Goal: Use online tool/utility: Utilize a website feature to perform a specific function

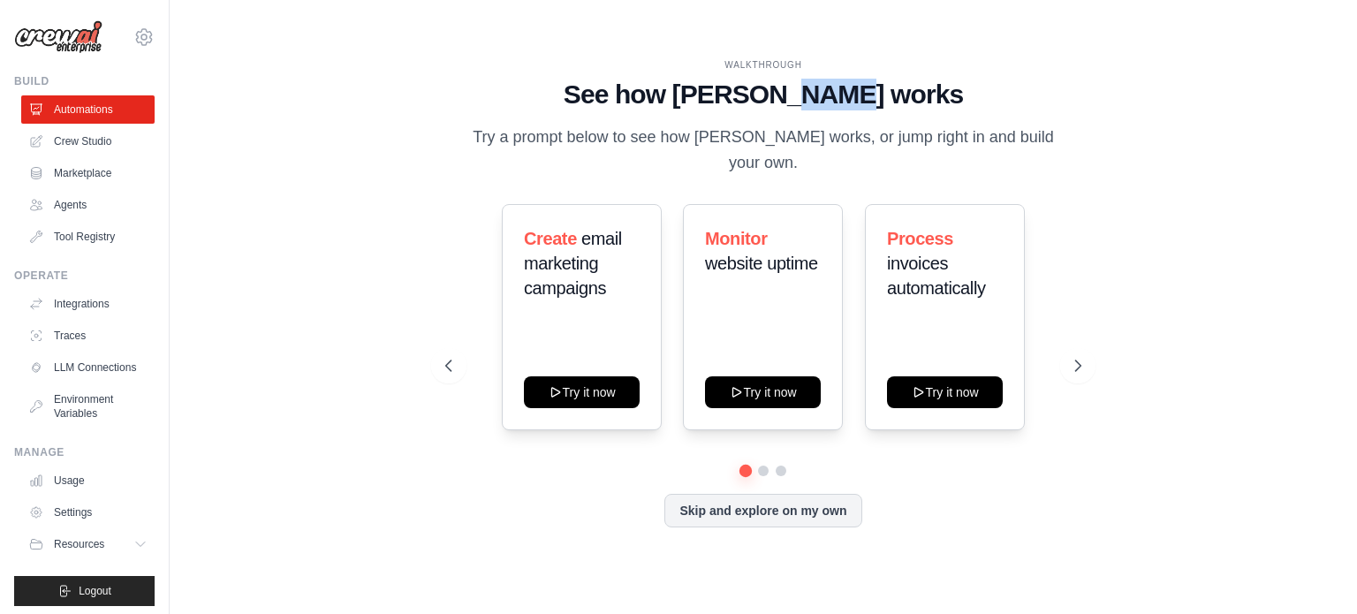
drag, startPoint x: 911, startPoint y: 100, endPoint x: 844, endPoint y: 106, distance: 67.4
click at [844, 106] on h1 "See how [PERSON_NAME] works" at bounding box center [763, 95] width 636 height 32
click at [1275, 105] on div "WALKTHROUGH See how [PERSON_NAME] works Try a prompt below to see how [PERSON_N…" at bounding box center [763, 307] width 1130 height 578
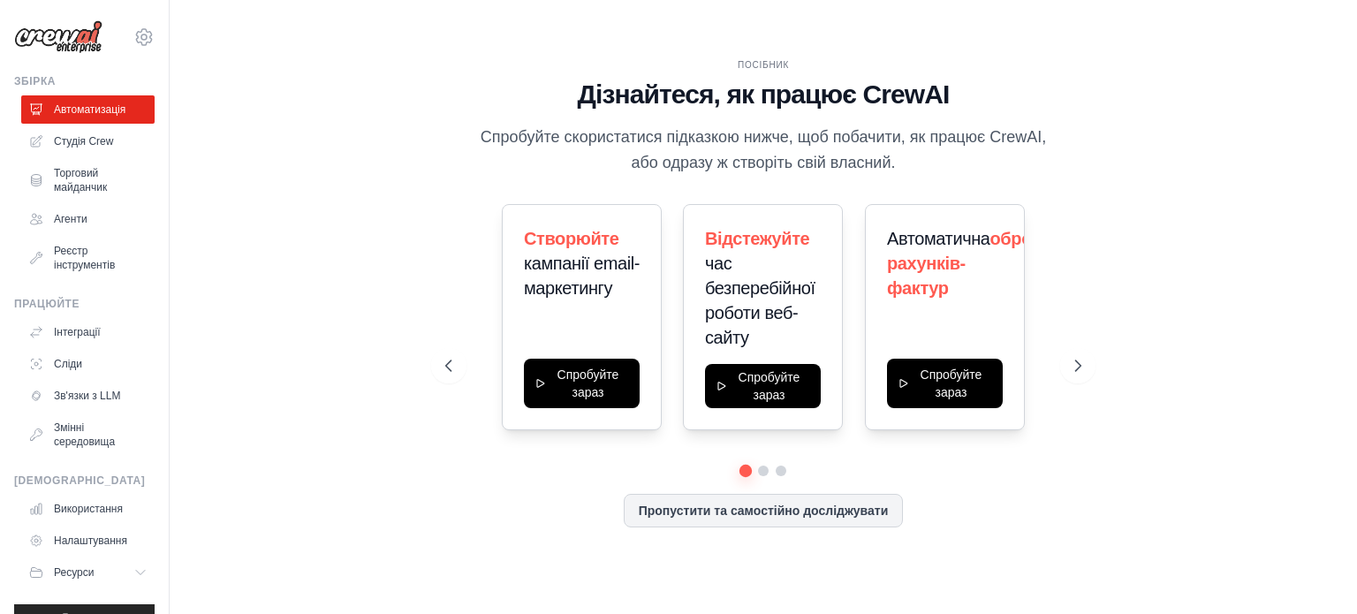
click at [1301, 190] on div "ПОСІБНИК Дізнайтеся, як працює CrewAI Спробуйте скористатися підказкою нижче, щ…" at bounding box center [763, 307] width 1130 height 578
click at [68, 222] on font "Агенти" at bounding box center [73, 219] width 34 height 12
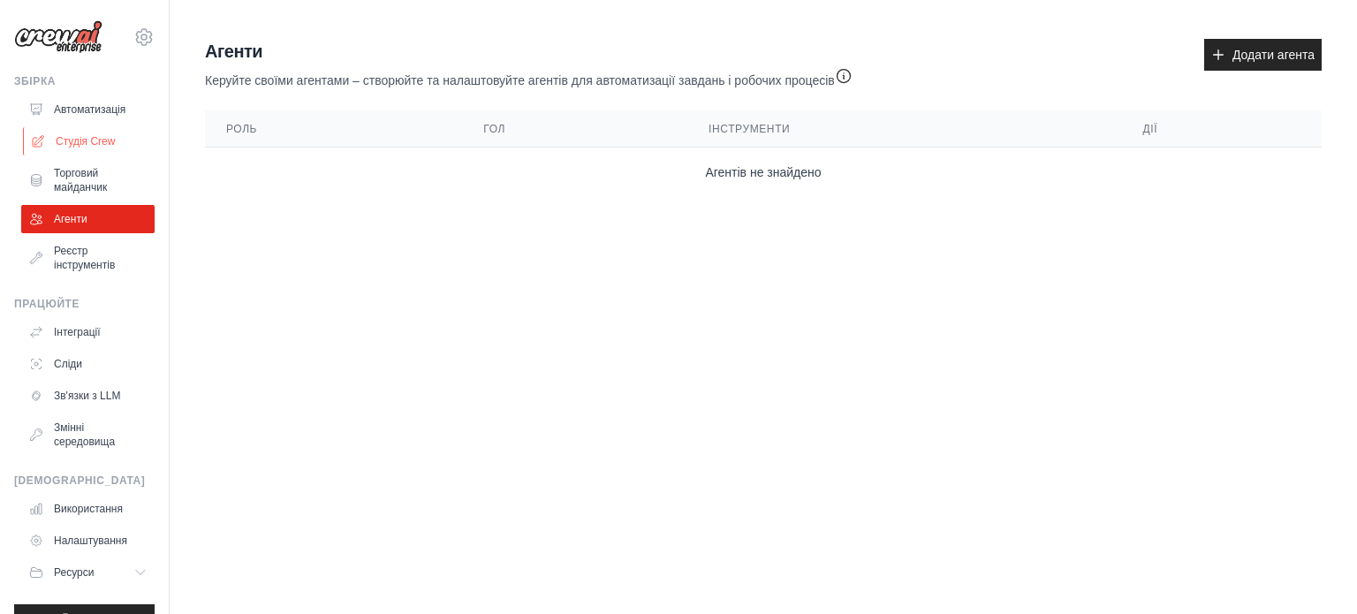
click at [66, 137] on font "Студія Crew" at bounding box center [85, 141] width 59 height 12
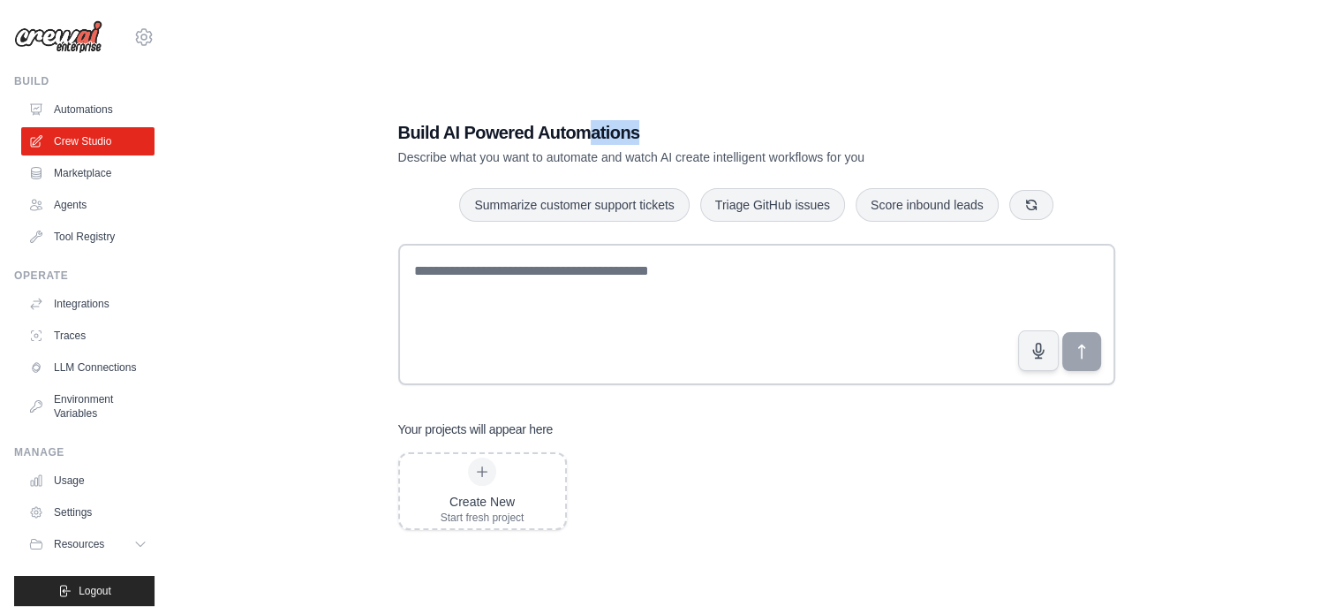
drag, startPoint x: 619, startPoint y: 130, endPoint x: 594, endPoint y: 129, distance: 24.7
click at [594, 129] on h1 "Build AI Powered Automations" at bounding box center [694, 132] width 593 height 25
click at [1202, 174] on div "Build AI Powered Automations Describe what you want to automate and watch AI cr…" at bounding box center [756, 325] width 1117 height 614
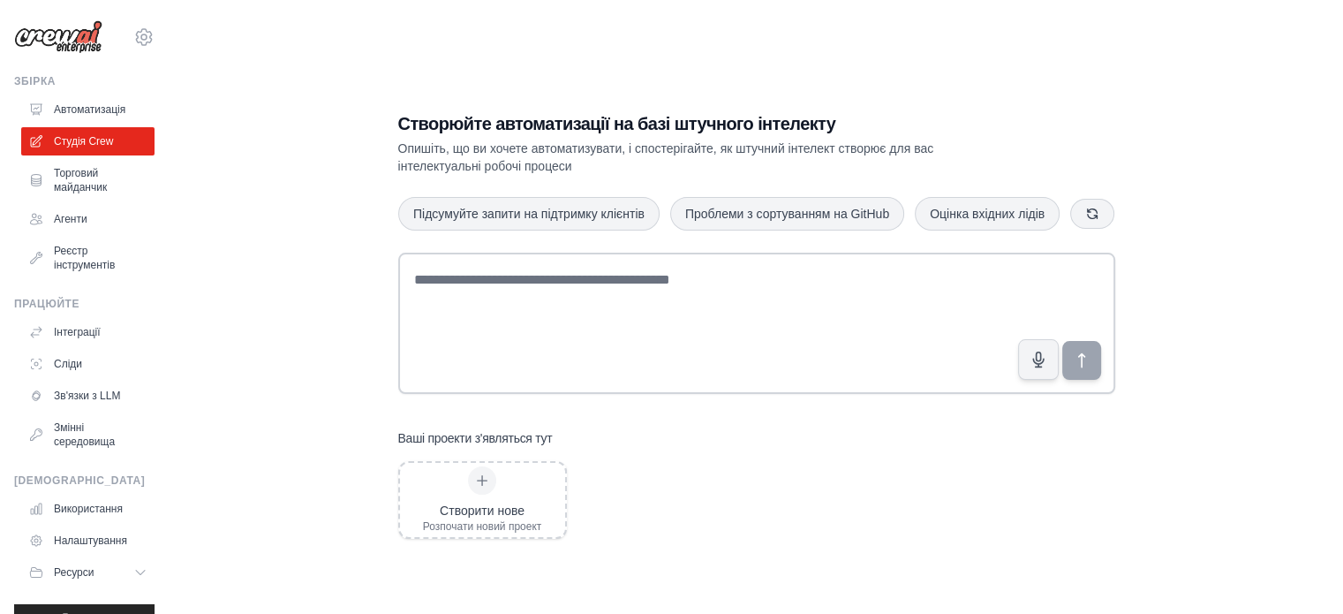
click at [1299, 225] on div "Створюйте автоматизації на базі штучного інтелекту Опишіть, що ви хочете автома…" at bounding box center [756, 325] width 1117 height 614
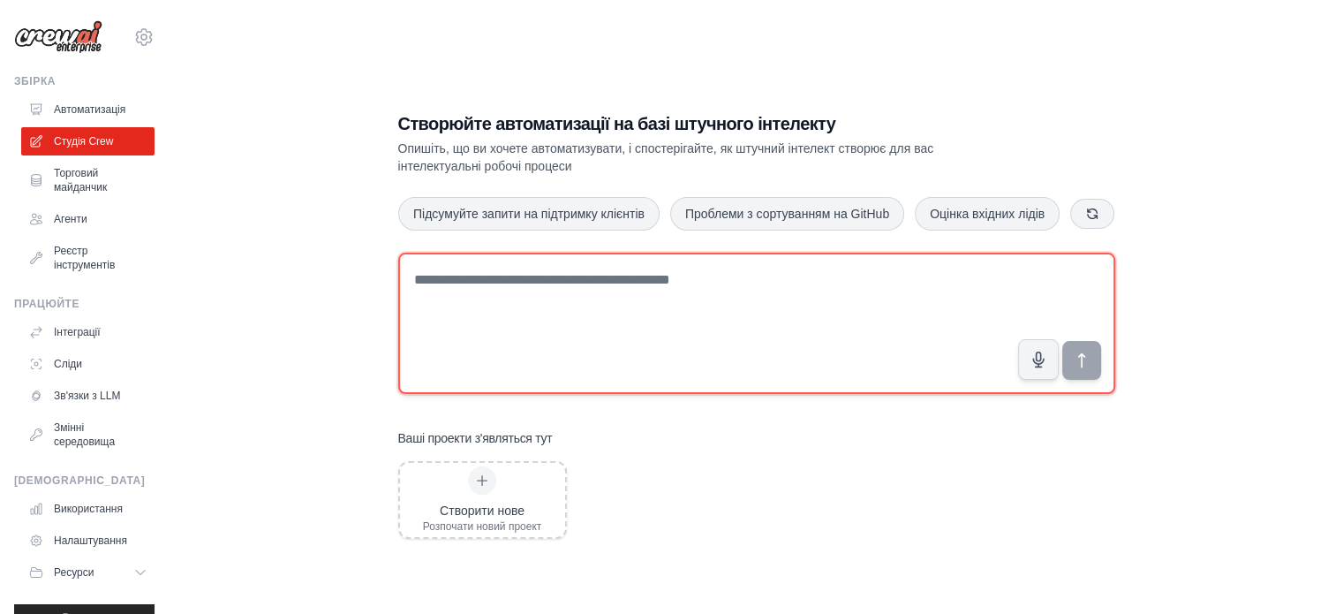
click at [456, 288] on textarea at bounding box center [756, 323] width 717 height 141
paste textarea "**********"
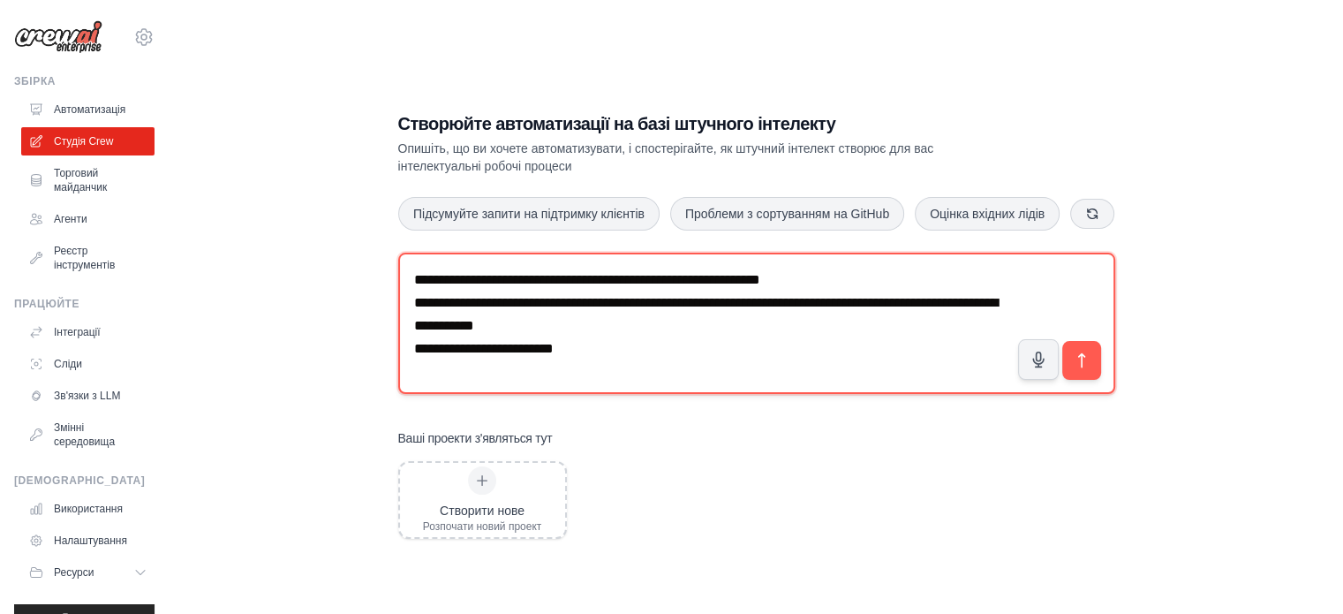
click at [413, 279] on textarea "**********" at bounding box center [756, 323] width 717 height 141
click at [470, 278] on textarea "**********" at bounding box center [756, 323] width 717 height 141
click at [486, 301] on textarea "**********" at bounding box center [756, 323] width 717 height 141
click at [459, 303] on textarea "**********" at bounding box center [756, 323] width 717 height 141
click at [833, 302] on textarea "**********" at bounding box center [756, 323] width 717 height 141
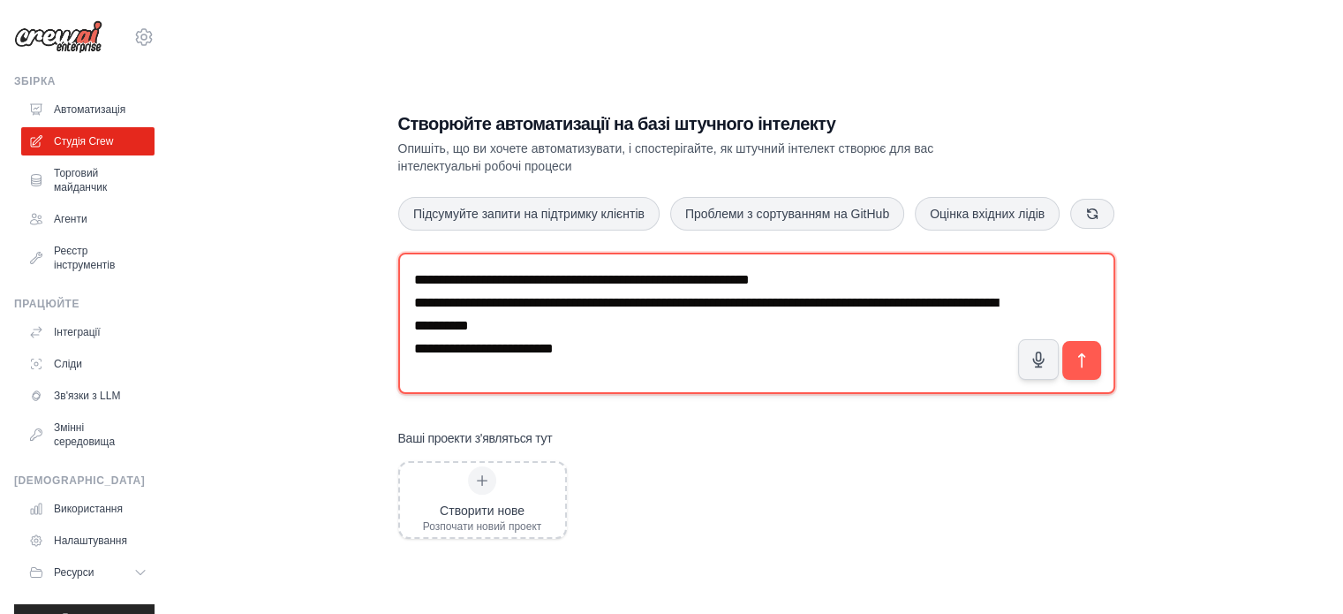
drag, startPoint x: 597, startPoint y: 352, endPoint x: 403, endPoint y: 286, distance: 205.0
click at [403, 286] on textarea "**********" at bounding box center [756, 323] width 717 height 141
click at [651, 364] on textarea "**********" at bounding box center [756, 323] width 717 height 141
drag, startPoint x: 609, startPoint y: 354, endPoint x: 406, endPoint y: 278, distance: 216.0
click at [406, 278] on textarea "**********" at bounding box center [756, 323] width 717 height 141
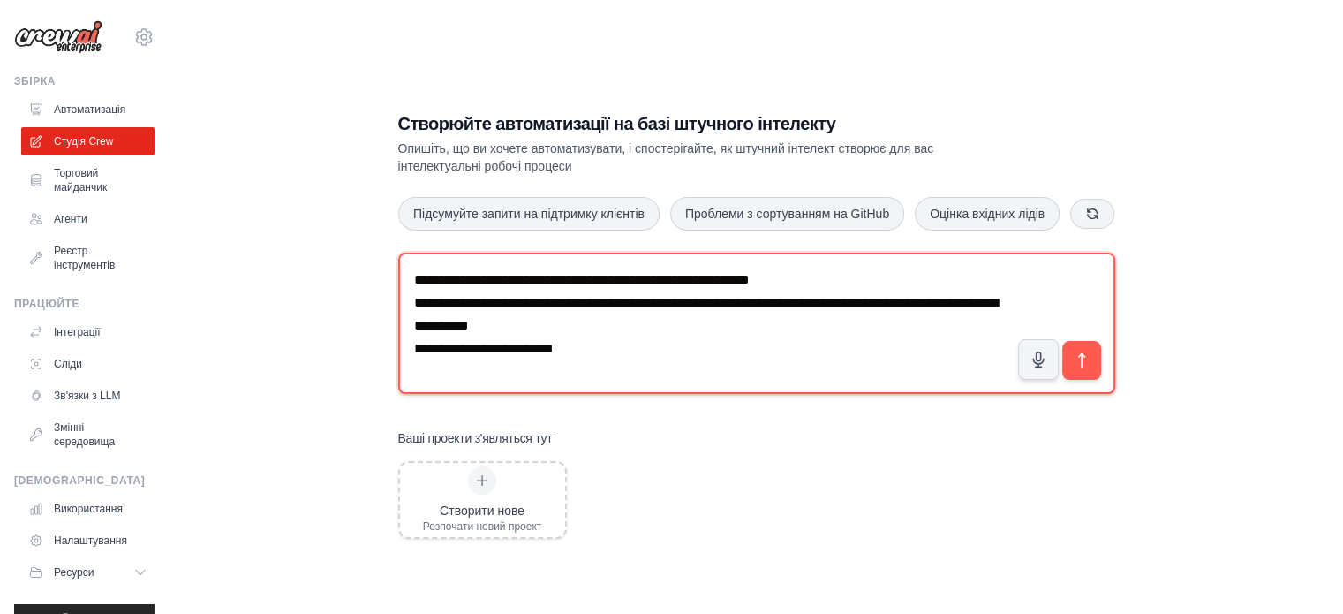
paste textarea "**********"
type textarea "**********"
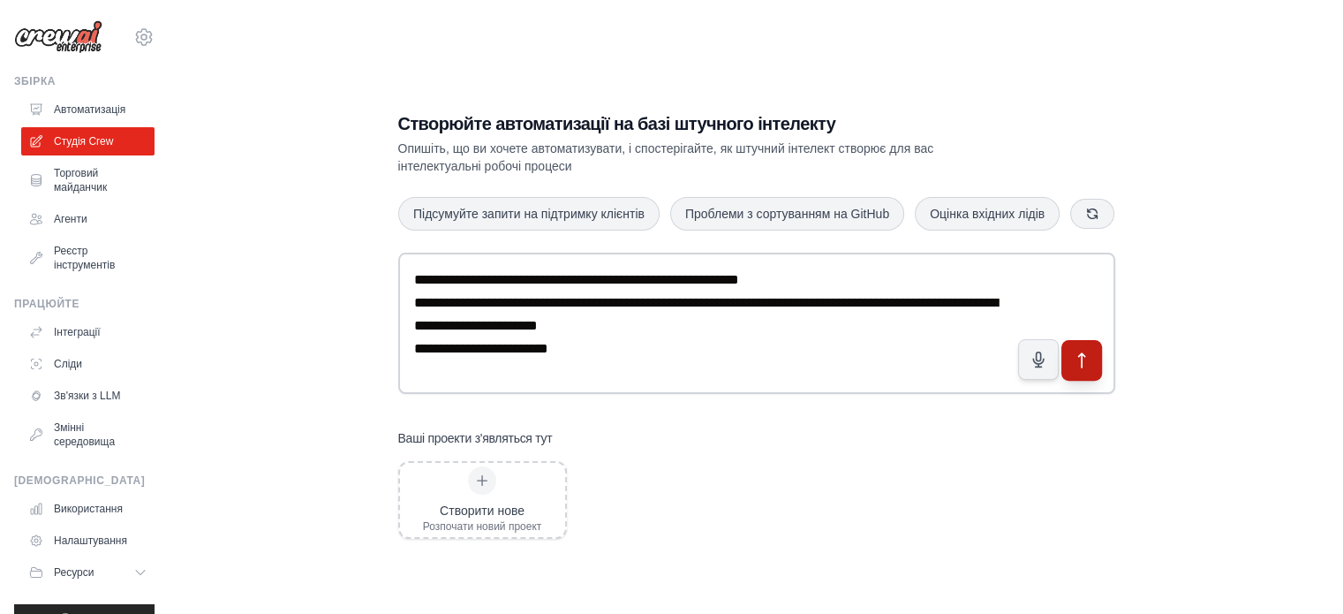
click at [1082, 360] on icon "submit" at bounding box center [1081, 360] width 19 height 19
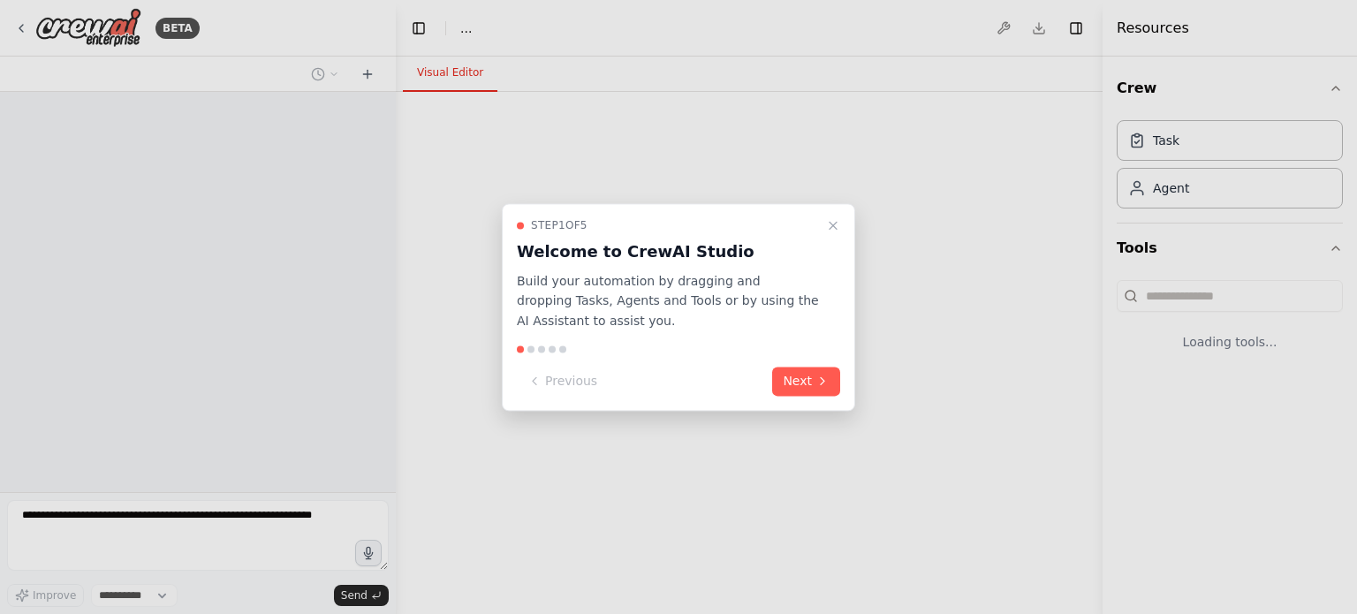
select select "****"
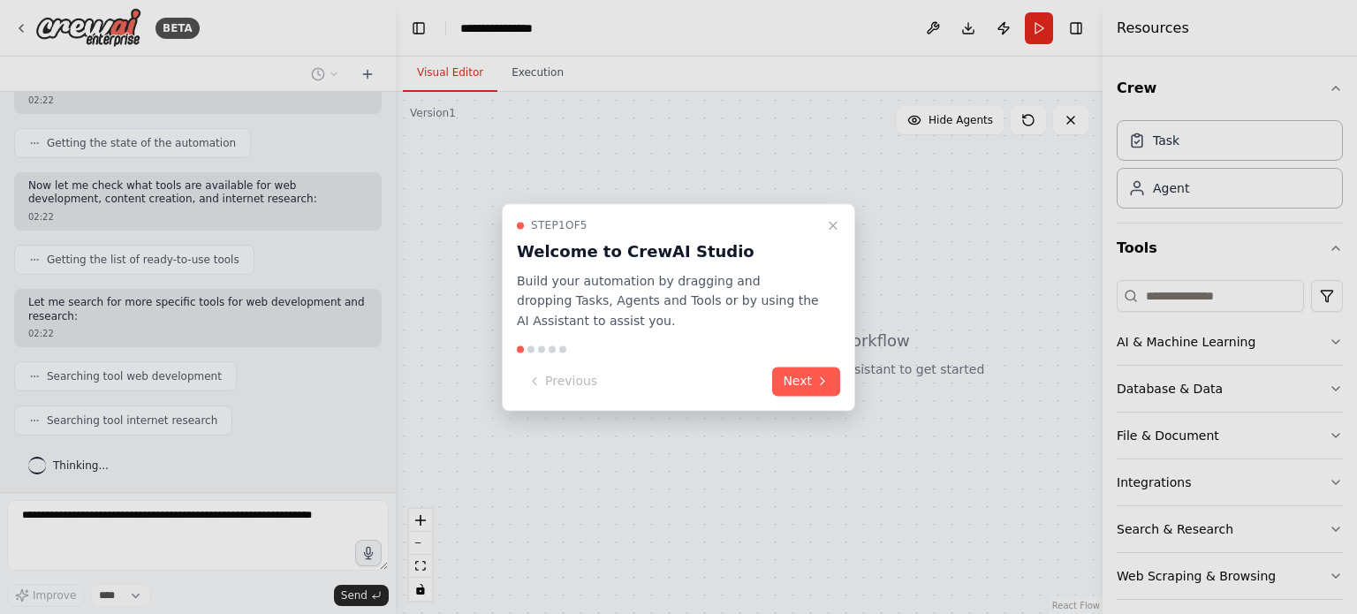
scroll to position [254, 0]
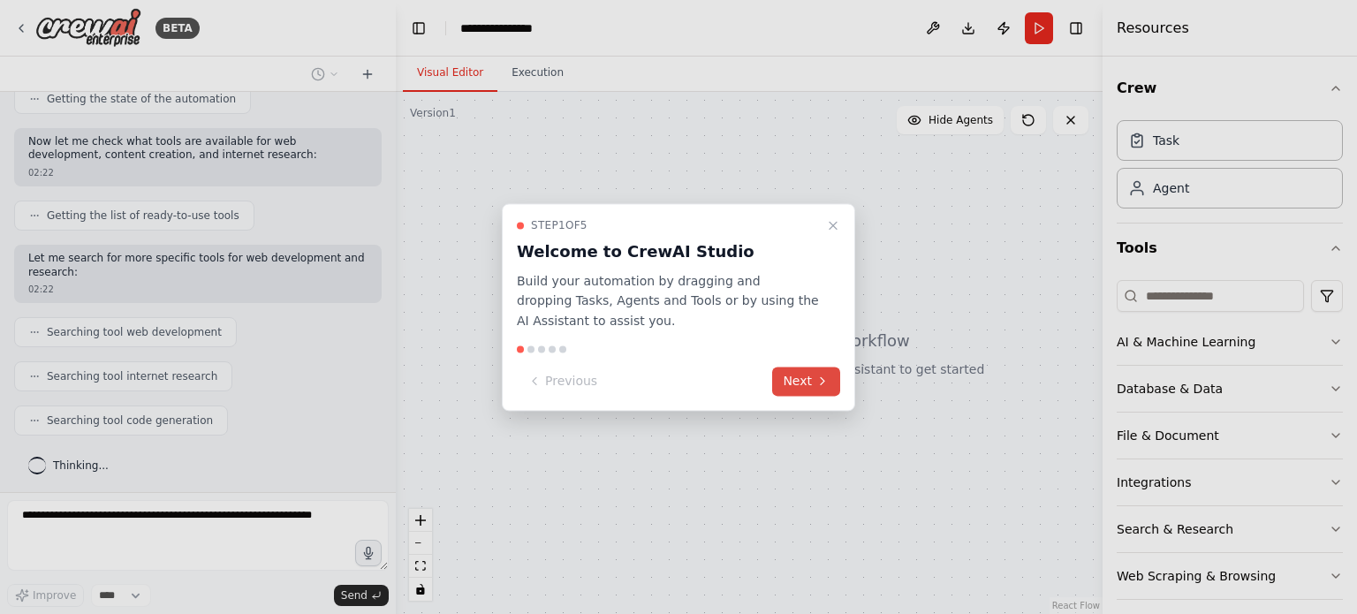
click at [804, 378] on button "Next" at bounding box center [806, 381] width 68 height 29
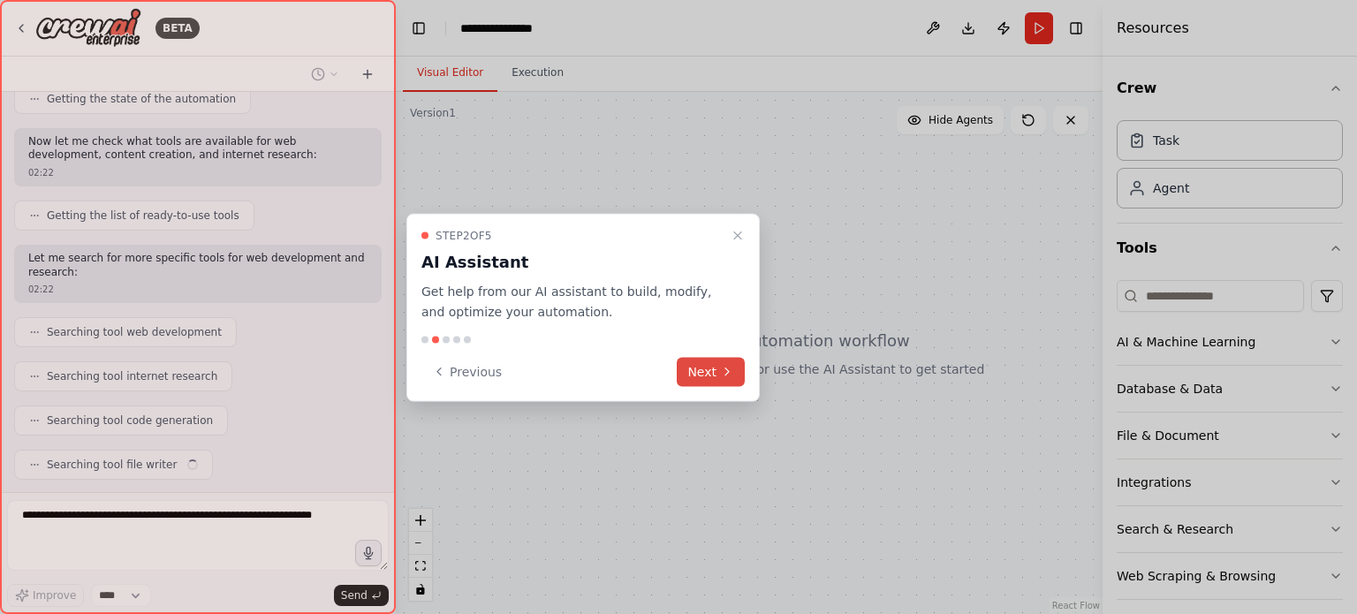
scroll to position [298, 0]
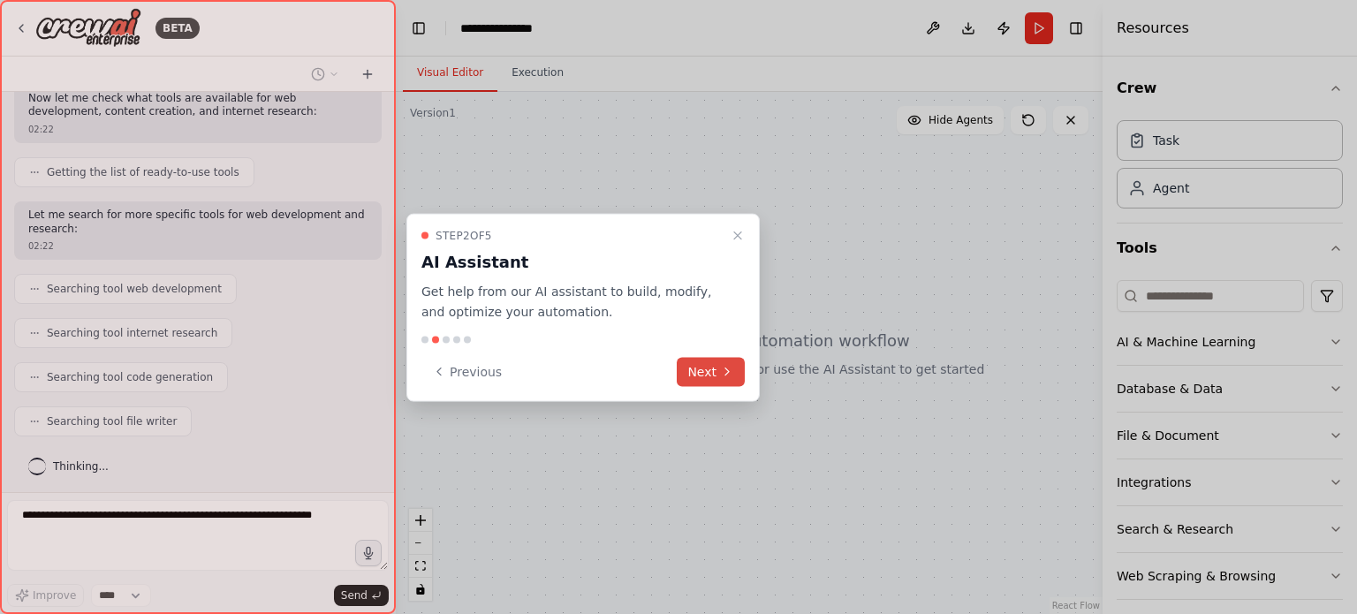
click at [719, 373] on button "Next" at bounding box center [711, 371] width 68 height 29
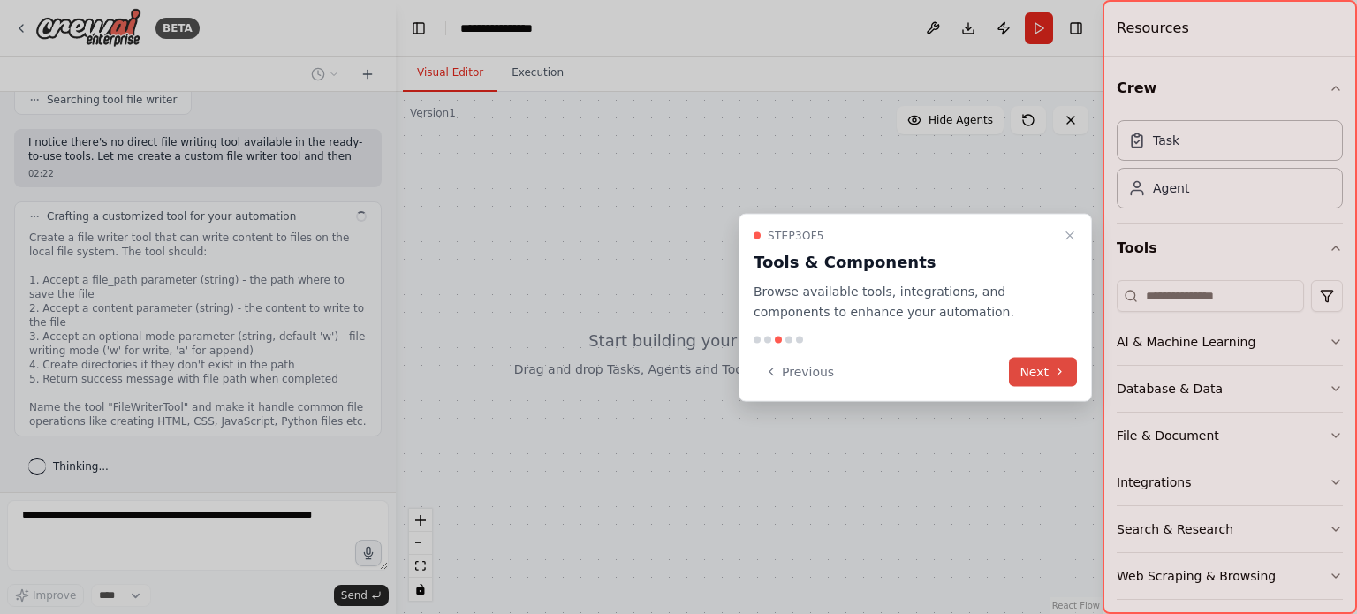
scroll to position [632, 0]
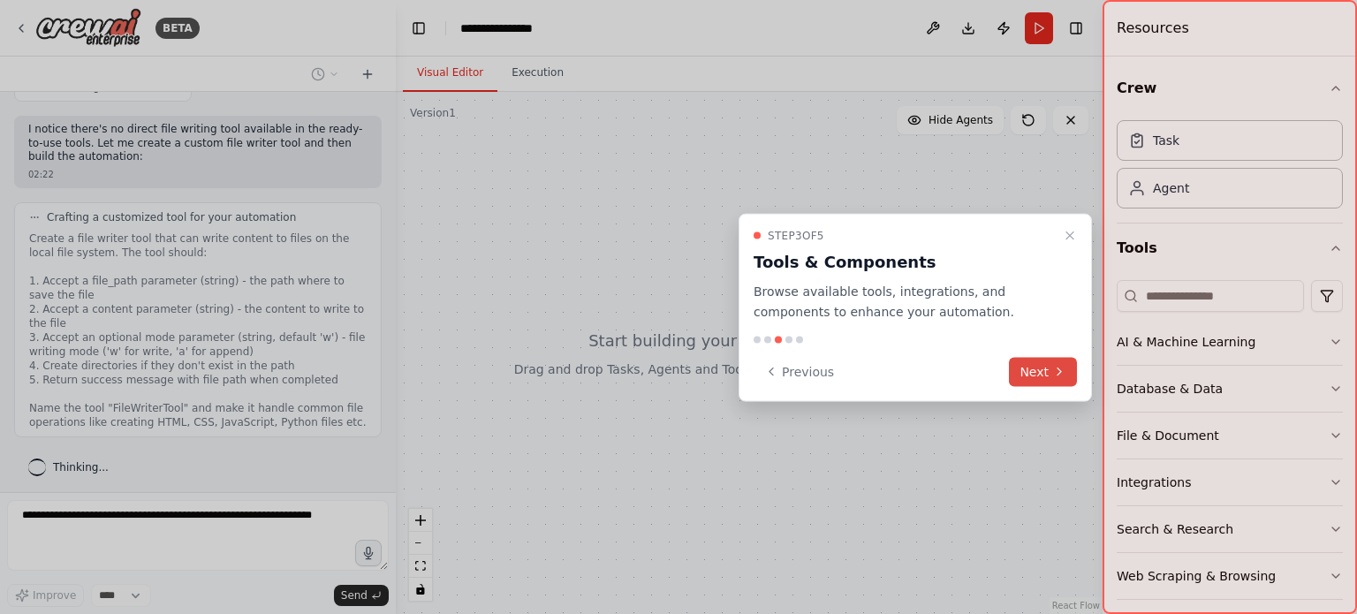
click at [1039, 366] on button "Next" at bounding box center [1043, 371] width 68 height 29
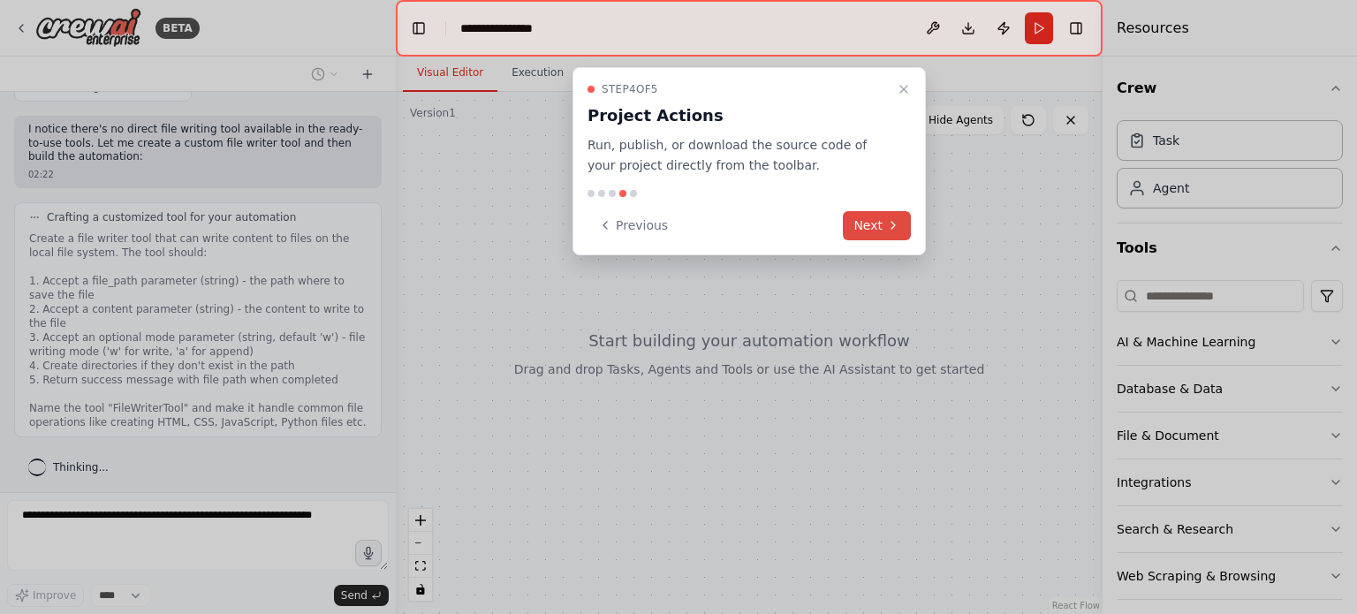
click at [874, 220] on button "Next" at bounding box center [877, 225] width 68 height 29
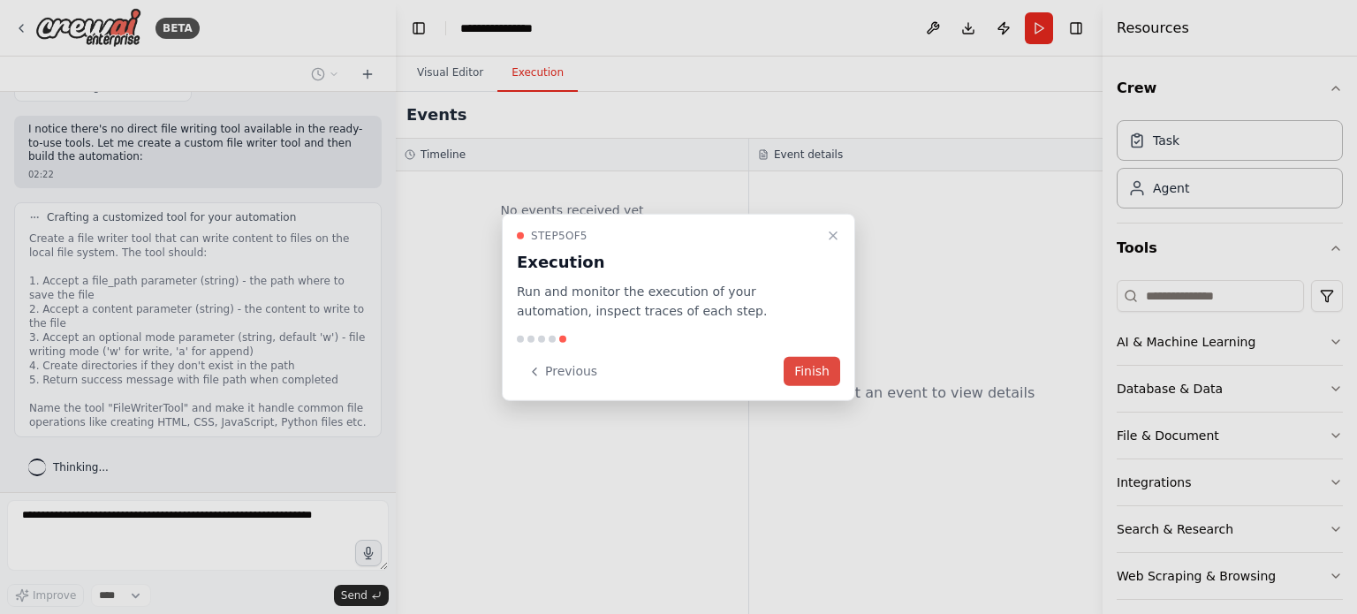
click at [818, 372] on button "Finish" at bounding box center [811, 371] width 57 height 29
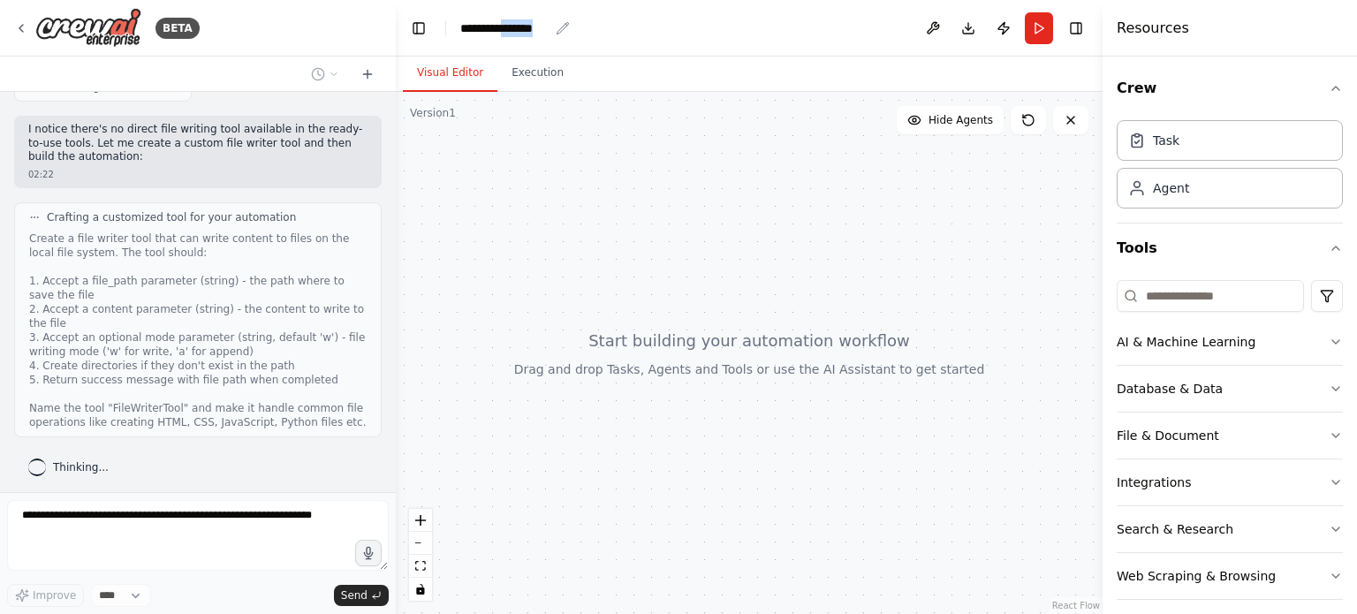
drag, startPoint x: 558, startPoint y: 24, endPoint x: 510, endPoint y: 27, distance: 47.8
click at [510, 27] on header "**********" at bounding box center [749, 28] width 707 height 57
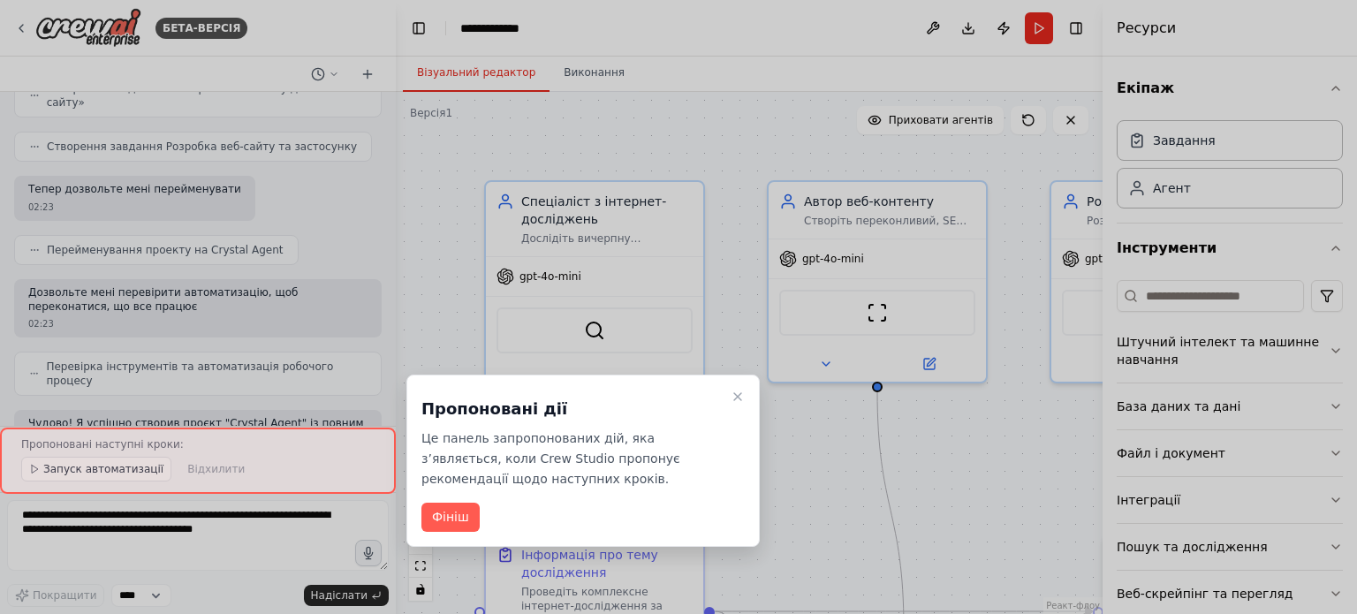
scroll to position [1485, 0]
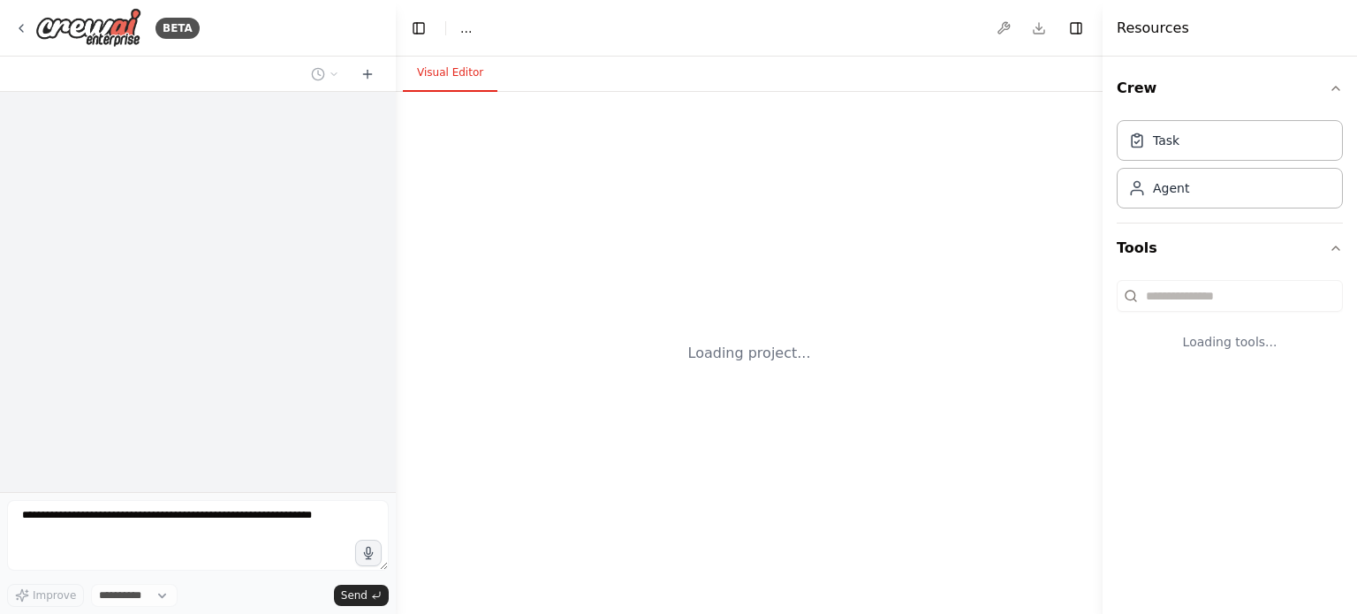
select select "****"
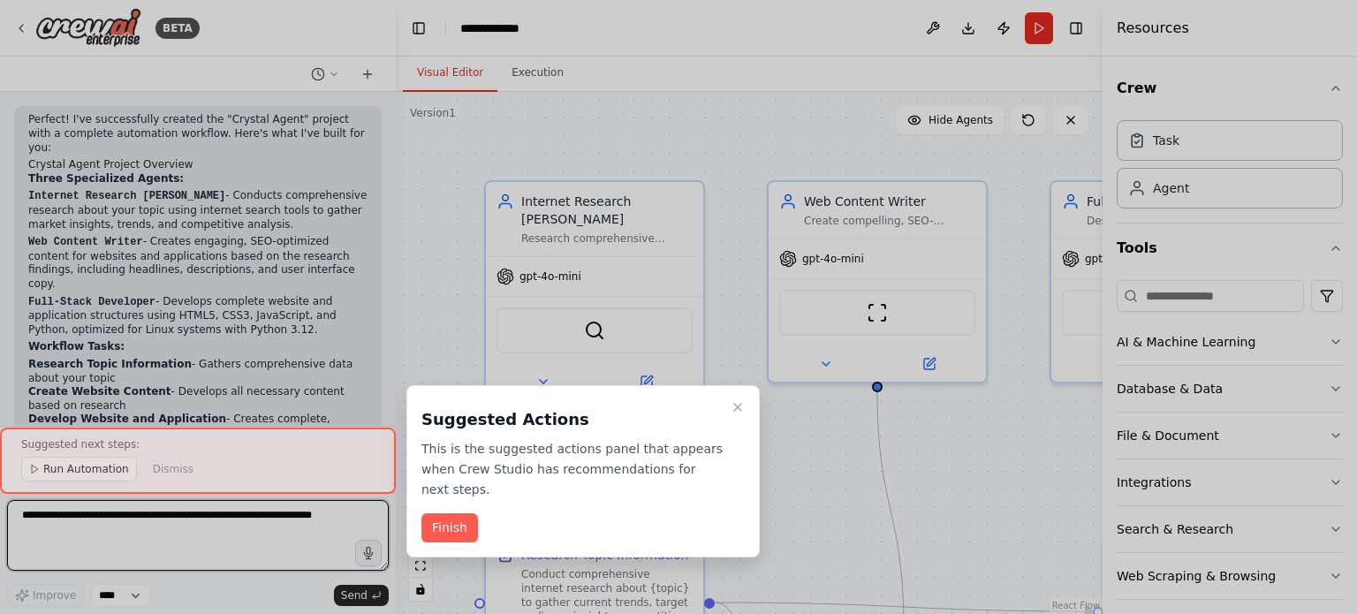
scroll to position [2805, 0]
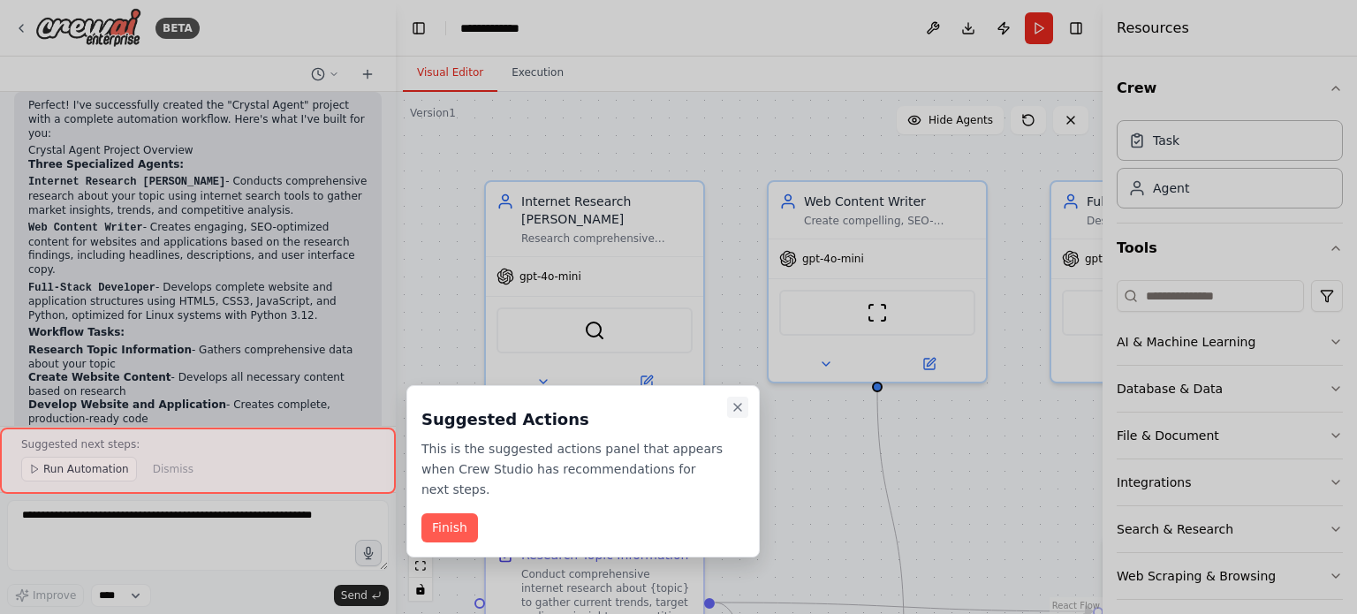
click at [735, 407] on icon "Close walkthrough" at bounding box center [737, 407] width 14 height 14
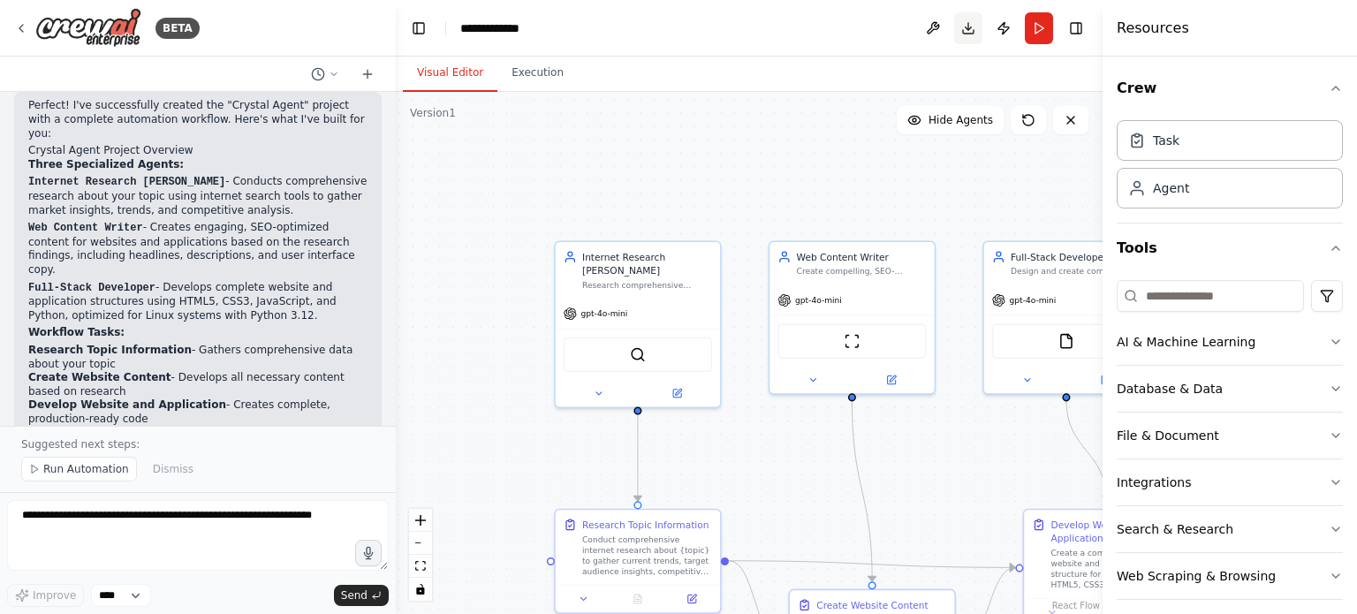
click at [965, 26] on button "Download" at bounding box center [968, 28] width 28 height 32
click at [966, 24] on button "Download" at bounding box center [968, 28] width 28 height 32
click at [965, 24] on button "Download" at bounding box center [968, 28] width 28 height 32
click at [1076, 27] on button "Toggle Right Sidebar" at bounding box center [1075, 28] width 25 height 25
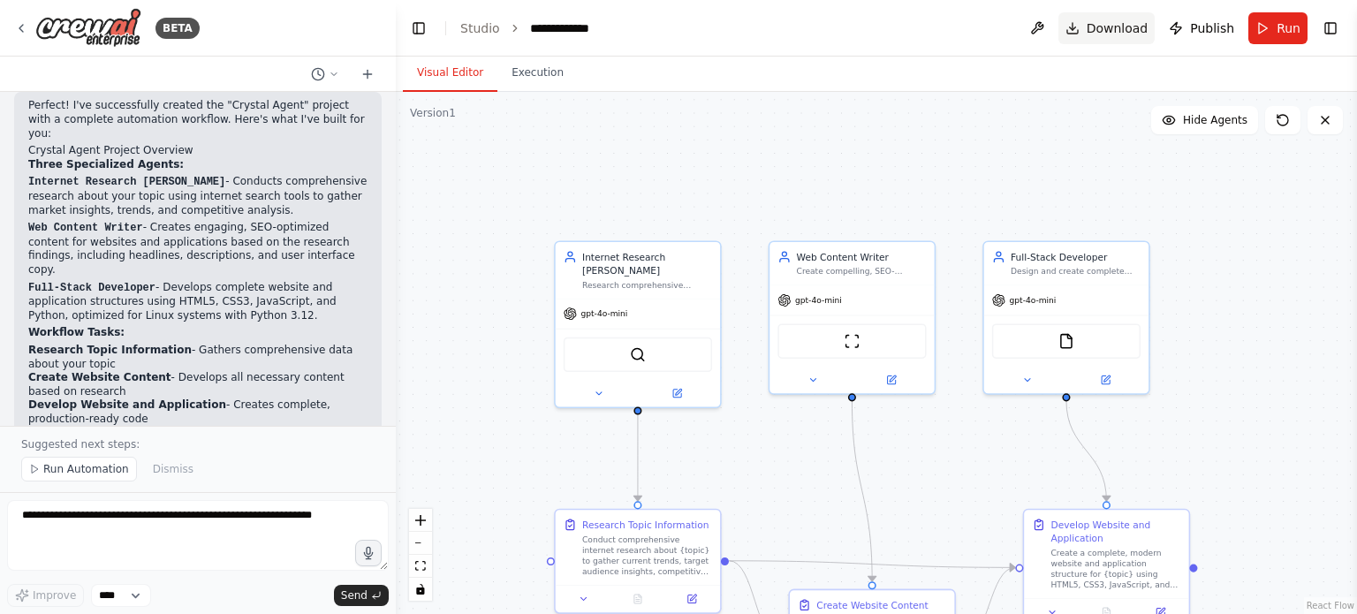
click at [1100, 22] on span "Download" at bounding box center [1117, 28] width 62 height 18
click at [1085, 24] on button "Download" at bounding box center [1106, 28] width 97 height 32
click at [1083, 27] on button "Download" at bounding box center [1106, 28] width 97 height 32
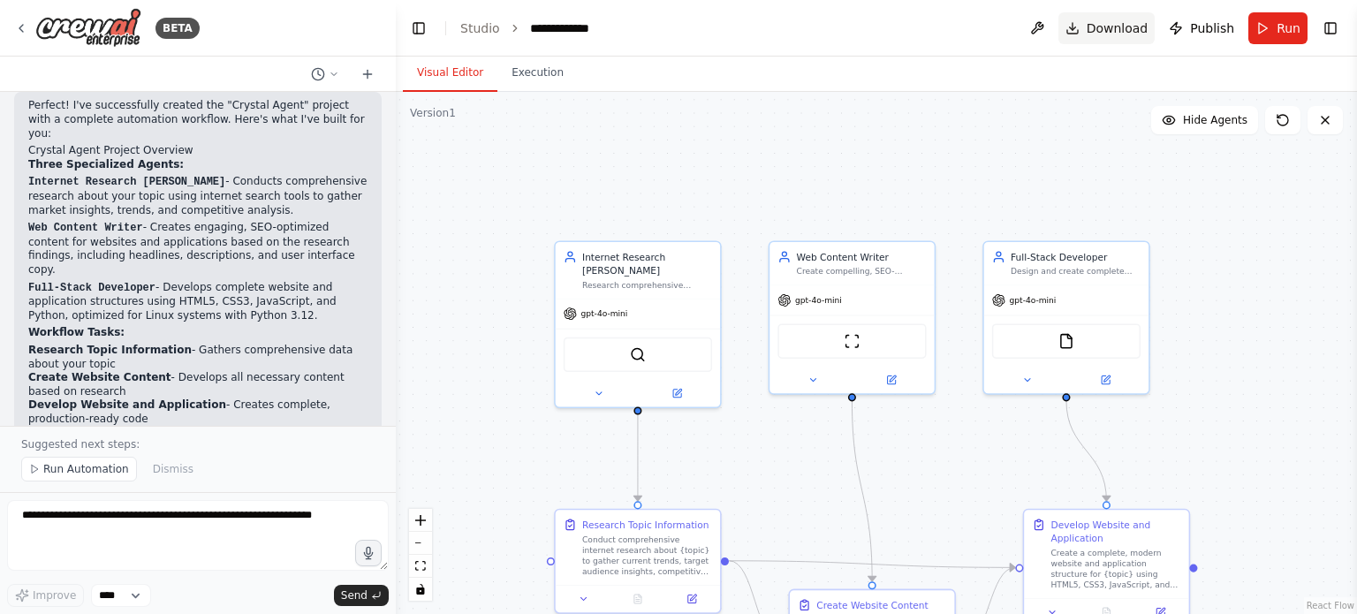
click at [1083, 27] on button "Download" at bounding box center [1106, 28] width 97 height 32
click at [1083, 26] on button "Download" at bounding box center [1106, 28] width 97 height 32
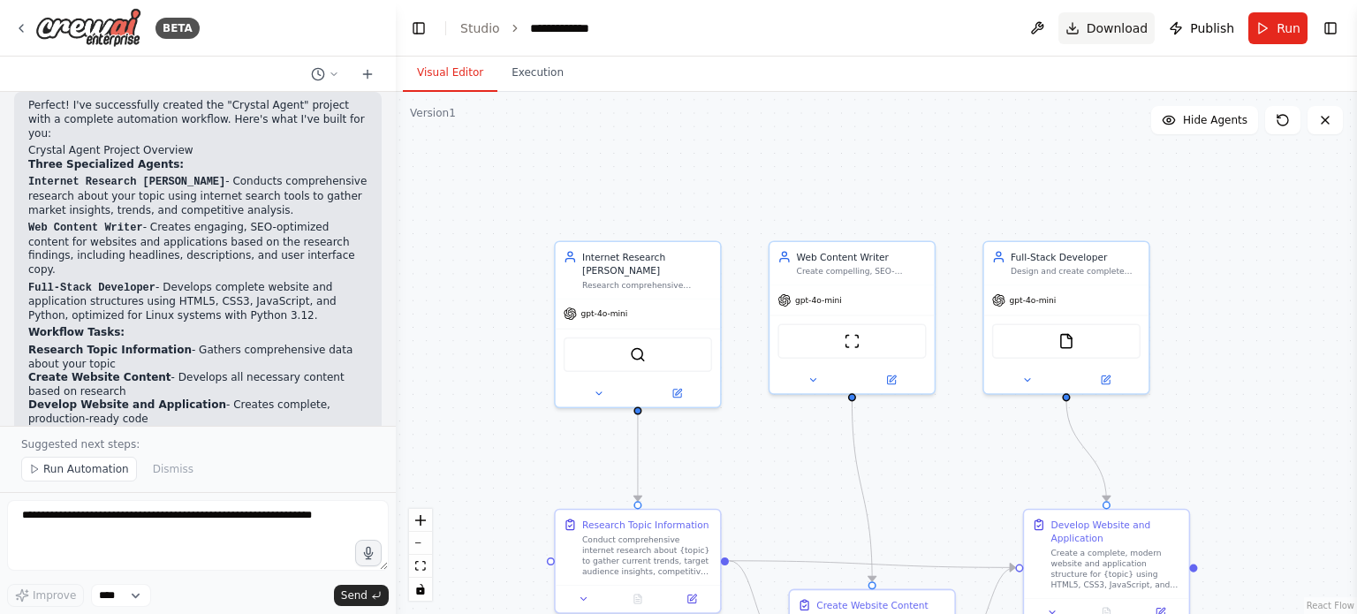
click at [1084, 21] on button "Download" at bounding box center [1106, 28] width 97 height 32
click at [1088, 21] on button "Download" at bounding box center [1106, 28] width 97 height 32
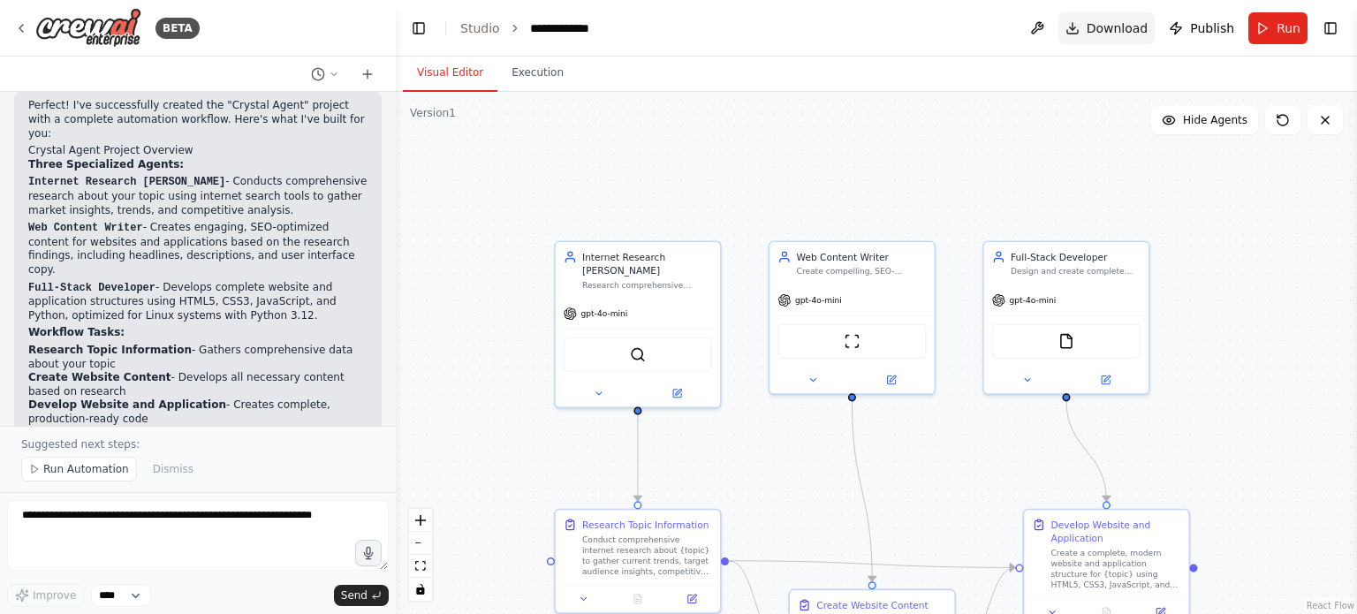
click at [1074, 26] on button "Download" at bounding box center [1106, 28] width 97 height 32
click at [1096, 19] on span "Download" at bounding box center [1117, 28] width 62 height 18
click at [526, 70] on button "Execution" at bounding box center [537, 73] width 80 height 37
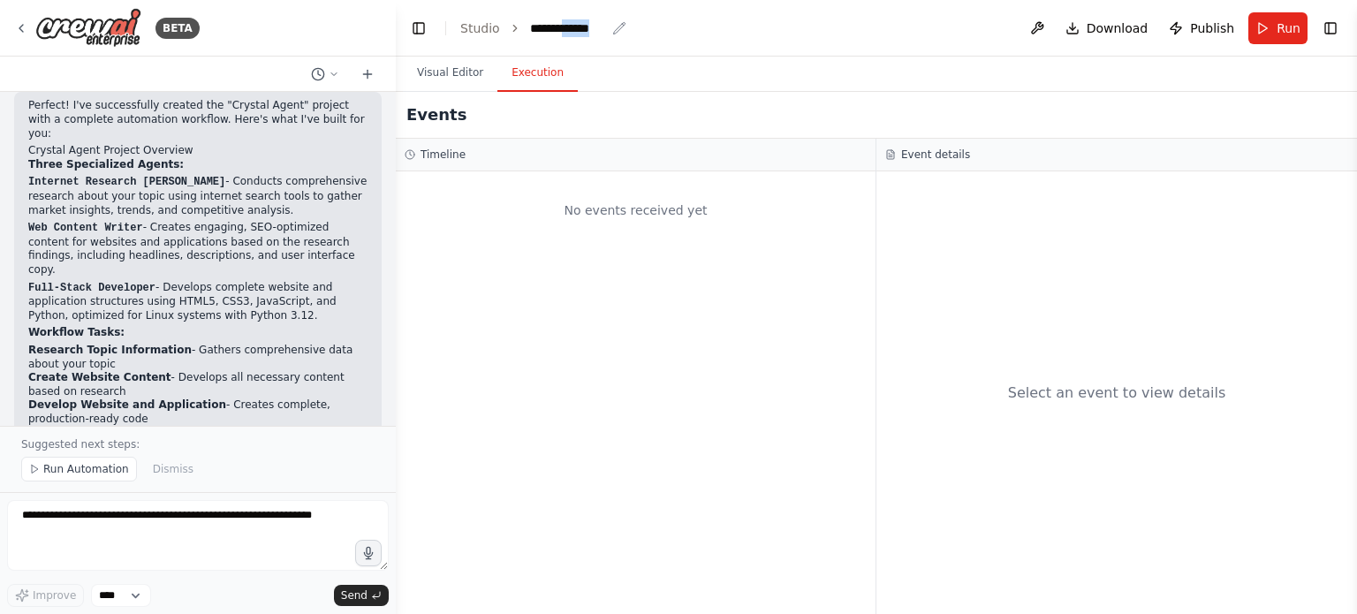
drag, startPoint x: 632, startPoint y: 11, endPoint x: 565, endPoint y: 27, distance: 69.0
click at [565, 27] on header "**********" at bounding box center [876, 28] width 961 height 57
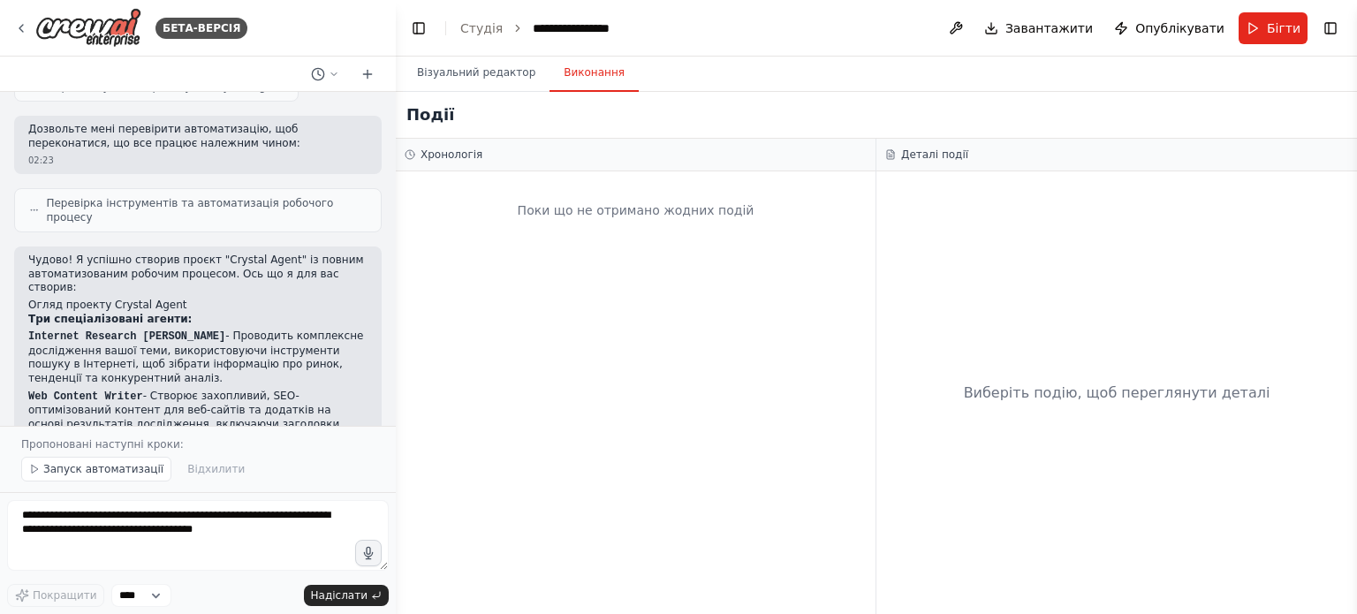
scroll to position [2957, 0]
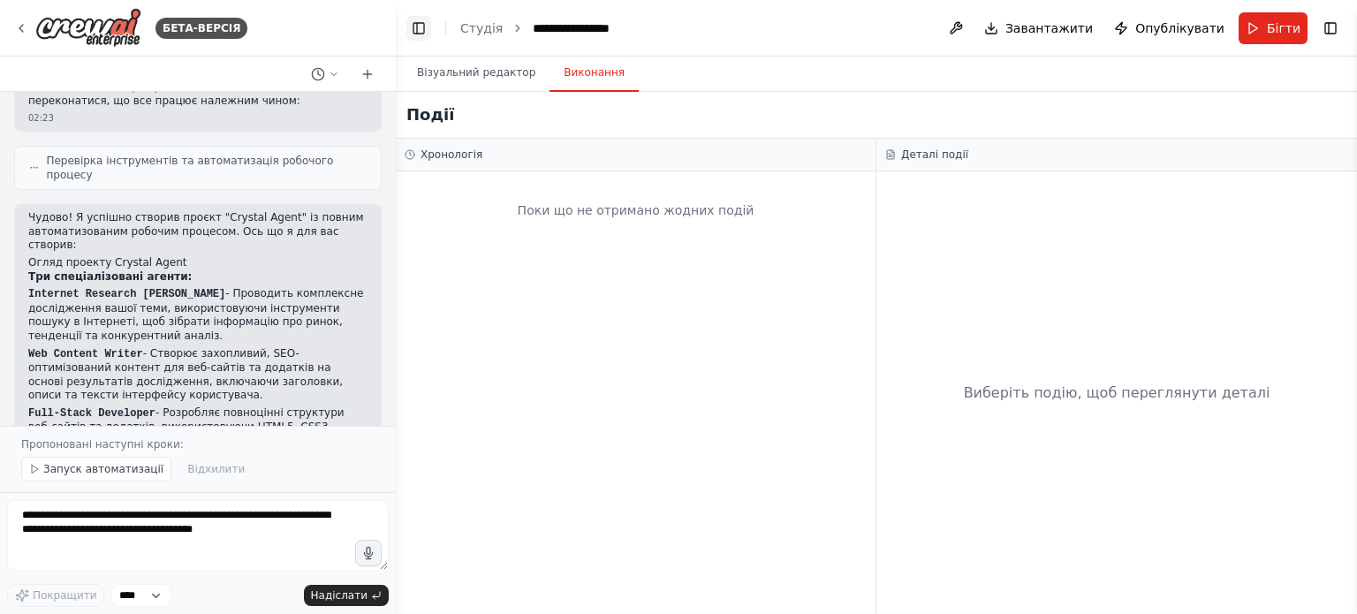
click at [417, 30] on button "Перемикання лівої бічної панелі" at bounding box center [418, 28] width 25 height 25
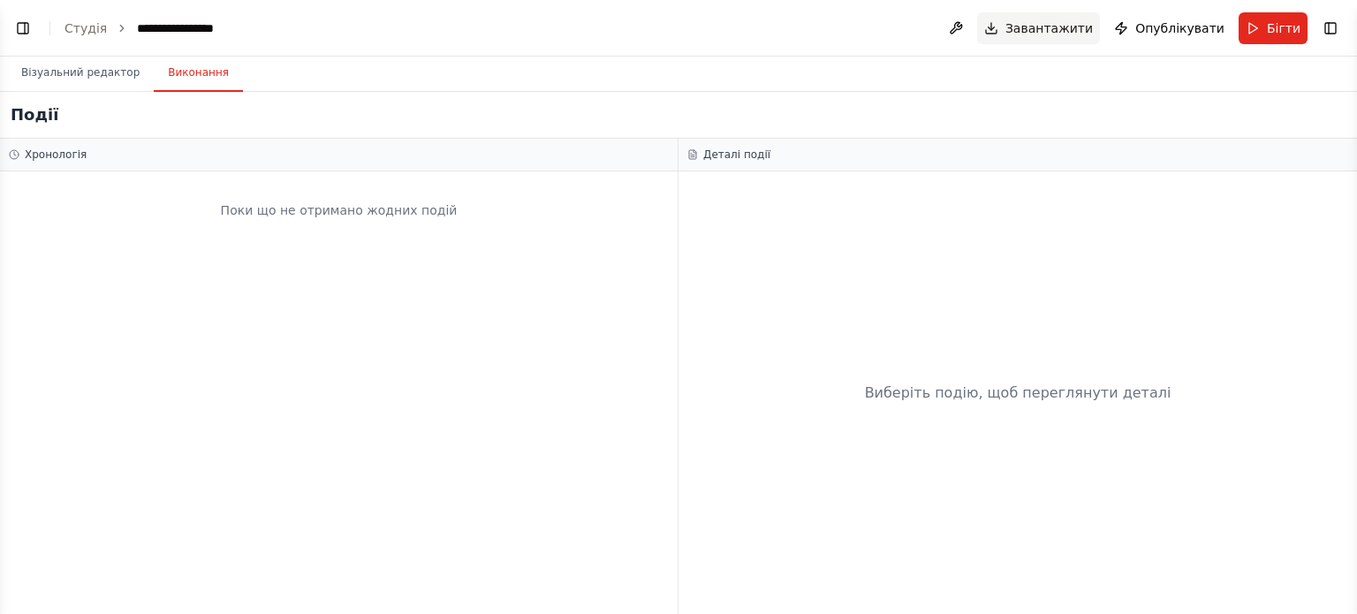
click at [1053, 26] on font "Завантажити" at bounding box center [1048, 28] width 87 height 14
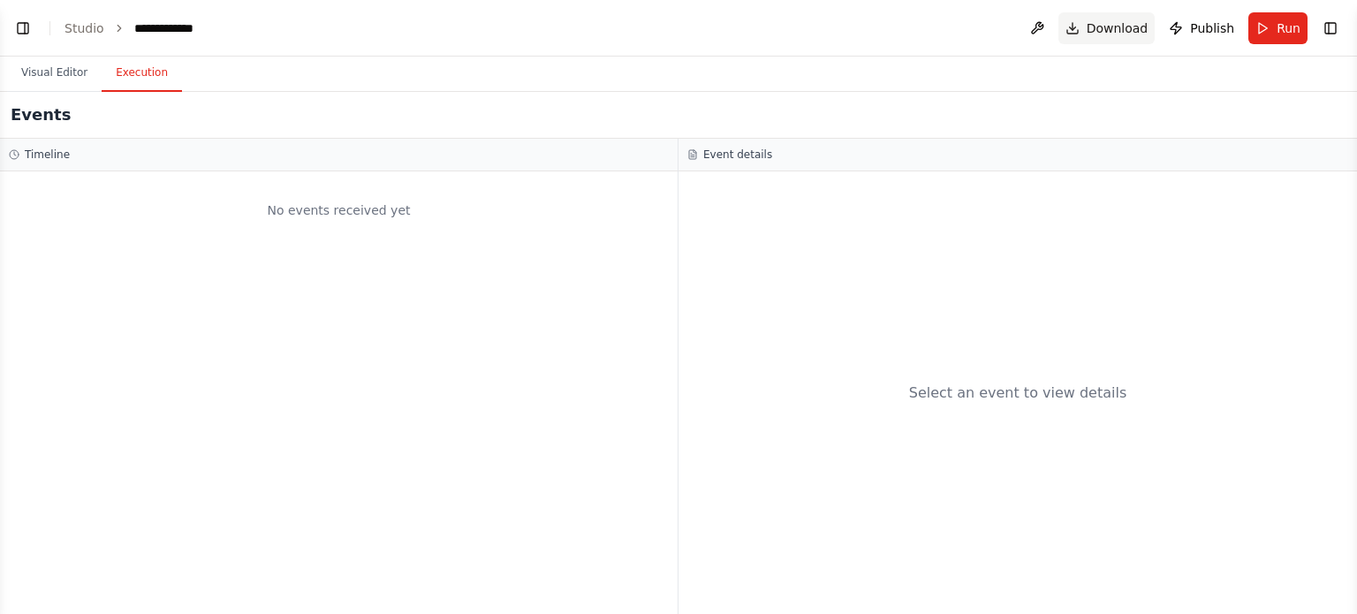
scroll to position [2805, 0]
click at [1123, 26] on span "Download" at bounding box center [1117, 28] width 62 height 18
click at [1088, 25] on button "Download" at bounding box center [1106, 28] width 97 height 32
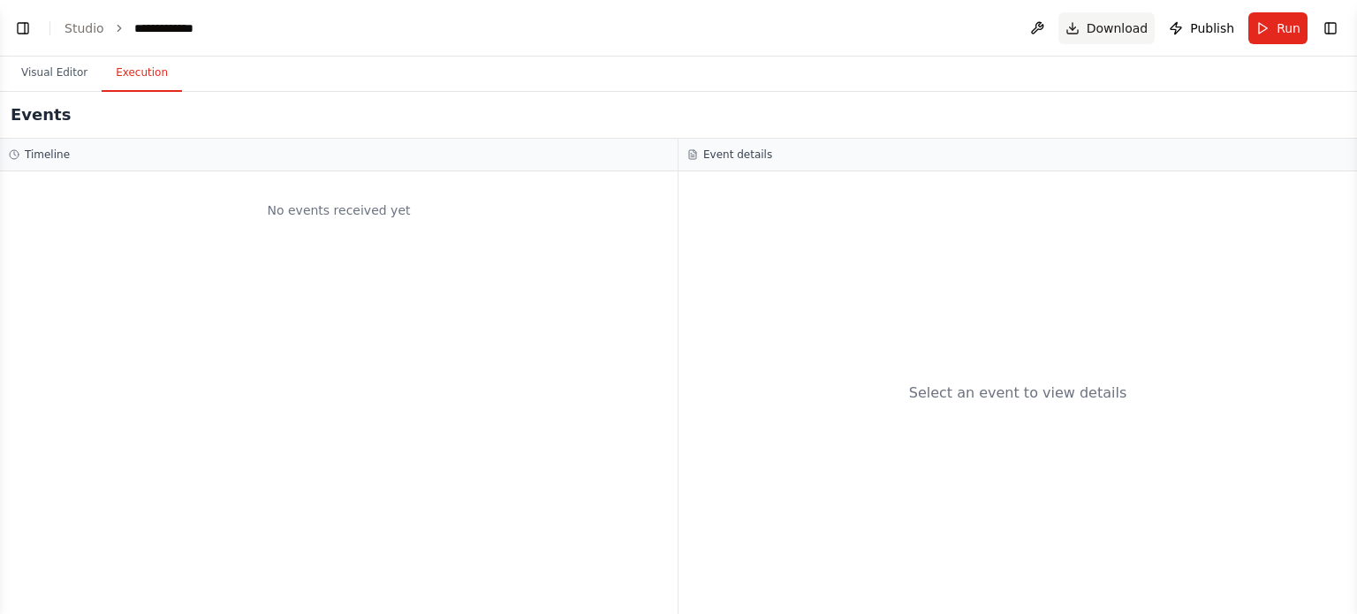
click at [1088, 24] on button "Download" at bounding box center [1106, 28] width 97 height 32
click at [1087, 24] on button "Download" at bounding box center [1106, 28] width 97 height 32
click at [1086, 24] on button "Download" at bounding box center [1106, 28] width 97 height 32
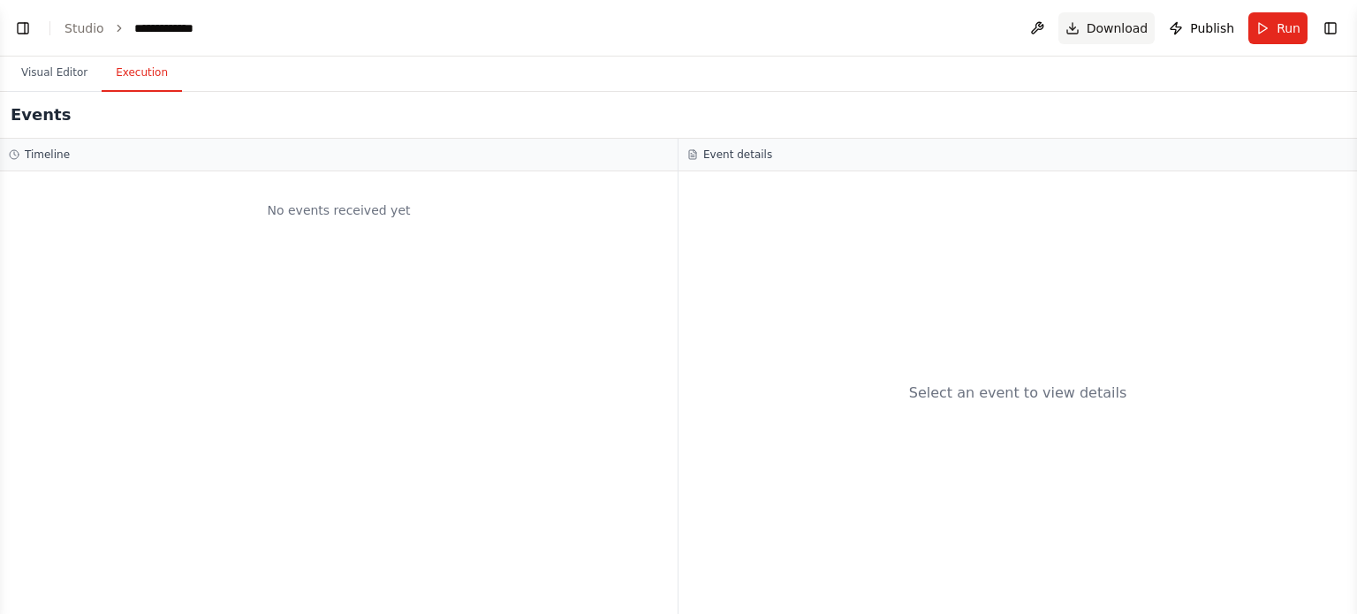
click at [1086, 24] on button "Download" at bounding box center [1106, 28] width 97 height 32
click at [1106, 22] on span "Download" at bounding box center [1117, 28] width 62 height 18
click at [1113, 27] on span "Download" at bounding box center [1117, 28] width 62 height 18
click at [1100, 31] on span "Download" at bounding box center [1117, 28] width 62 height 18
click at [1076, 31] on button "Download" at bounding box center [1106, 28] width 97 height 32
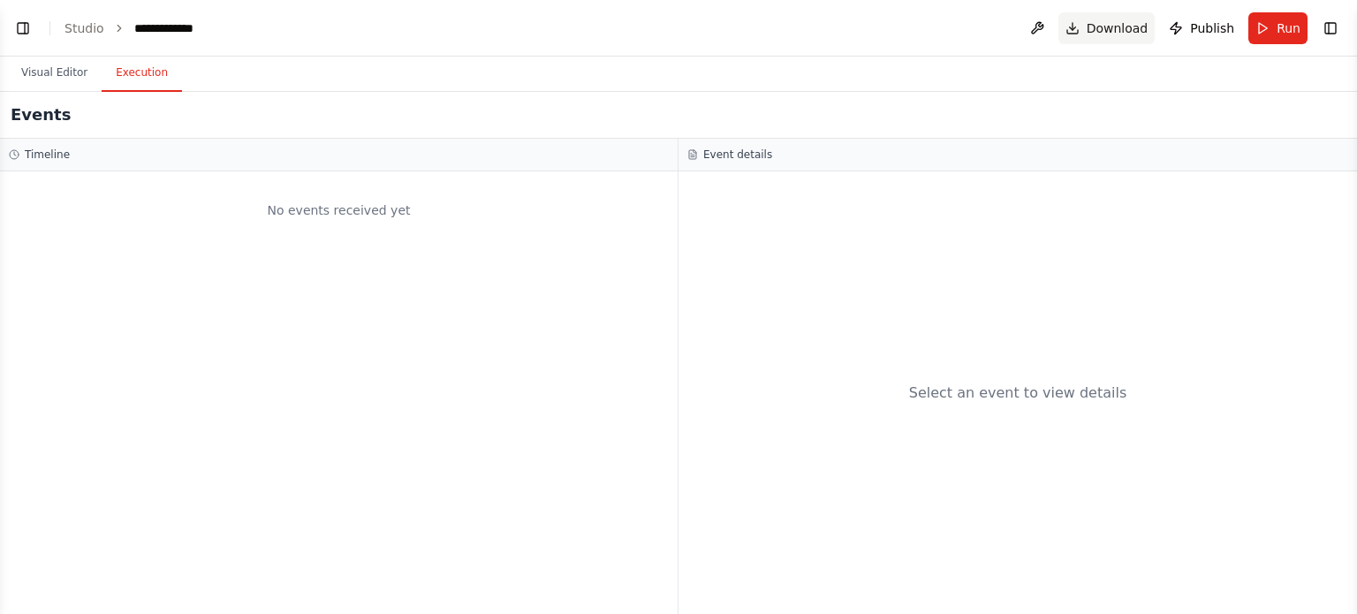
click at [1076, 29] on button "Download" at bounding box center [1106, 28] width 97 height 32
click at [1083, 25] on button "Download" at bounding box center [1106, 28] width 97 height 32
drag, startPoint x: 1102, startPoint y: 28, endPoint x: 937, endPoint y: 10, distance: 166.2
click at [937, 10] on header "**********" at bounding box center [678, 28] width 1357 height 57
click at [183, 34] on div "**********" at bounding box center [172, 28] width 76 height 18
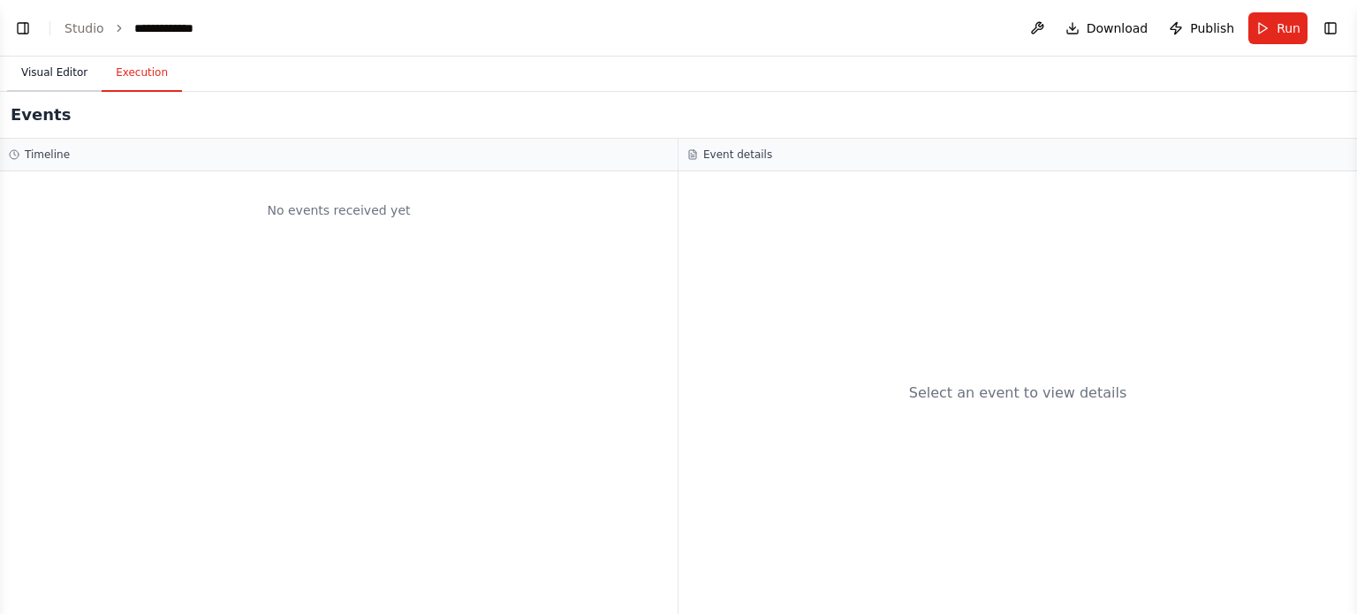
click at [62, 73] on button "Visual Editor" at bounding box center [54, 73] width 94 height 37
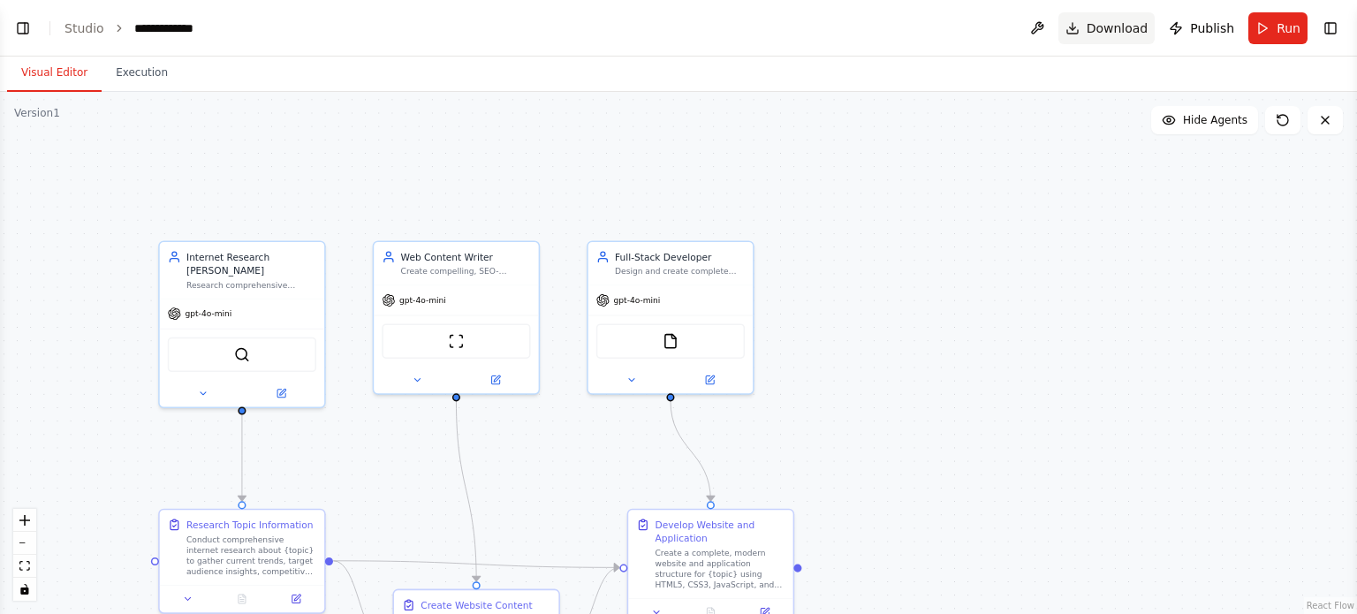
click at [1107, 26] on span "Download" at bounding box center [1117, 28] width 62 height 18
click at [1106, 26] on span "Download" at bounding box center [1117, 28] width 62 height 18
click at [1076, 24] on button "Download" at bounding box center [1106, 28] width 97 height 32
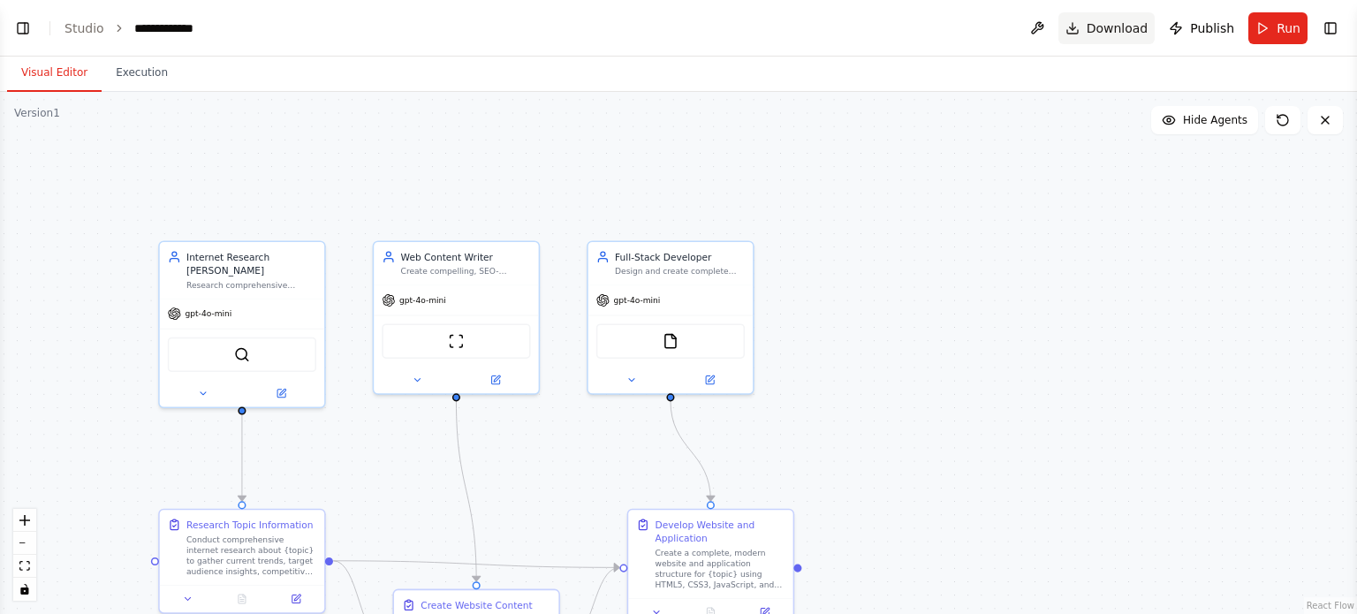
click at [1095, 24] on span "Download" at bounding box center [1117, 28] width 62 height 18
click at [1105, 27] on span "Download" at bounding box center [1117, 28] width 62 height 18
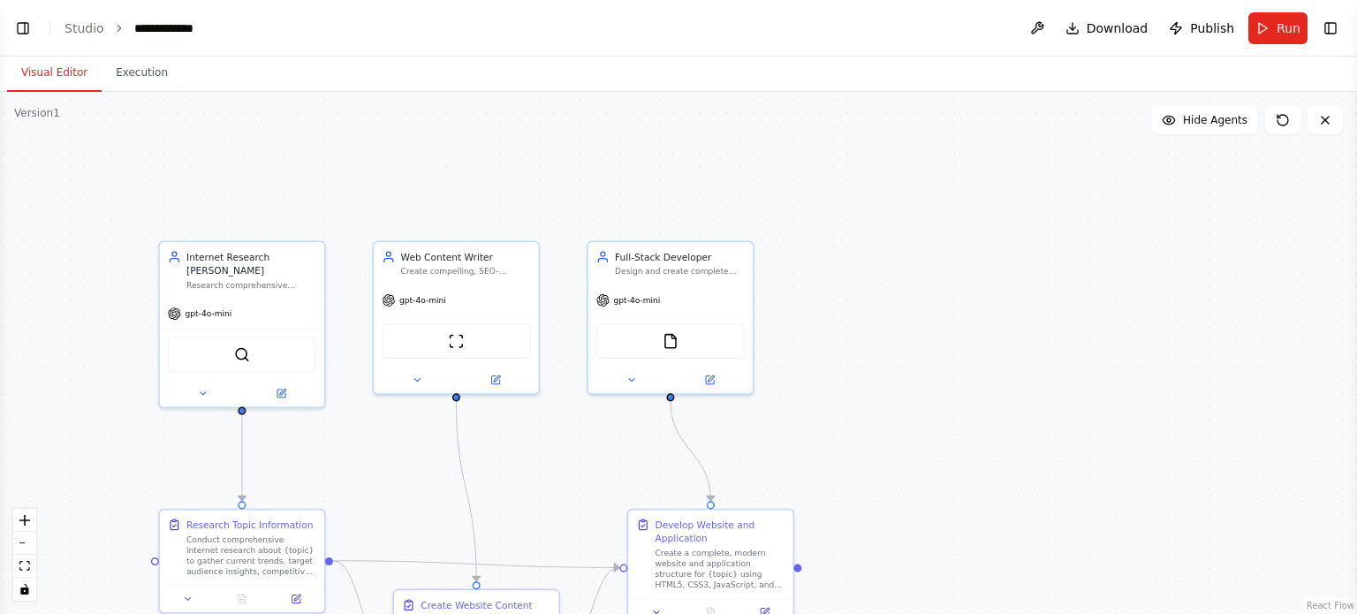
click at [1025, 74] on div "Visual Editor Execution" at bounding box center [678, 74] width 1357 height 35
click at [1099, 19] on span "Download" at bounding box center [1117, 28] width 62 height 18
click at [1278, 34] on span "Run" at bounding box center [1288, 28] width 24 height 18
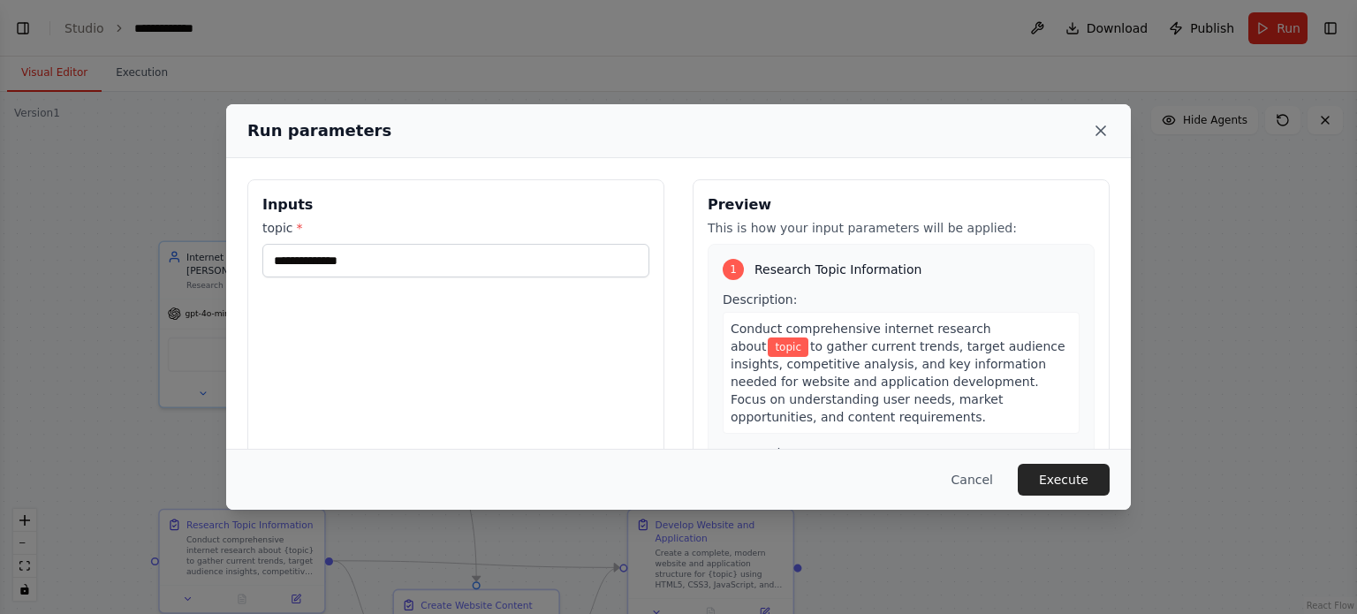
click at [1101, 127] on icon at bounding box center [1101, 131] width 18 height 18
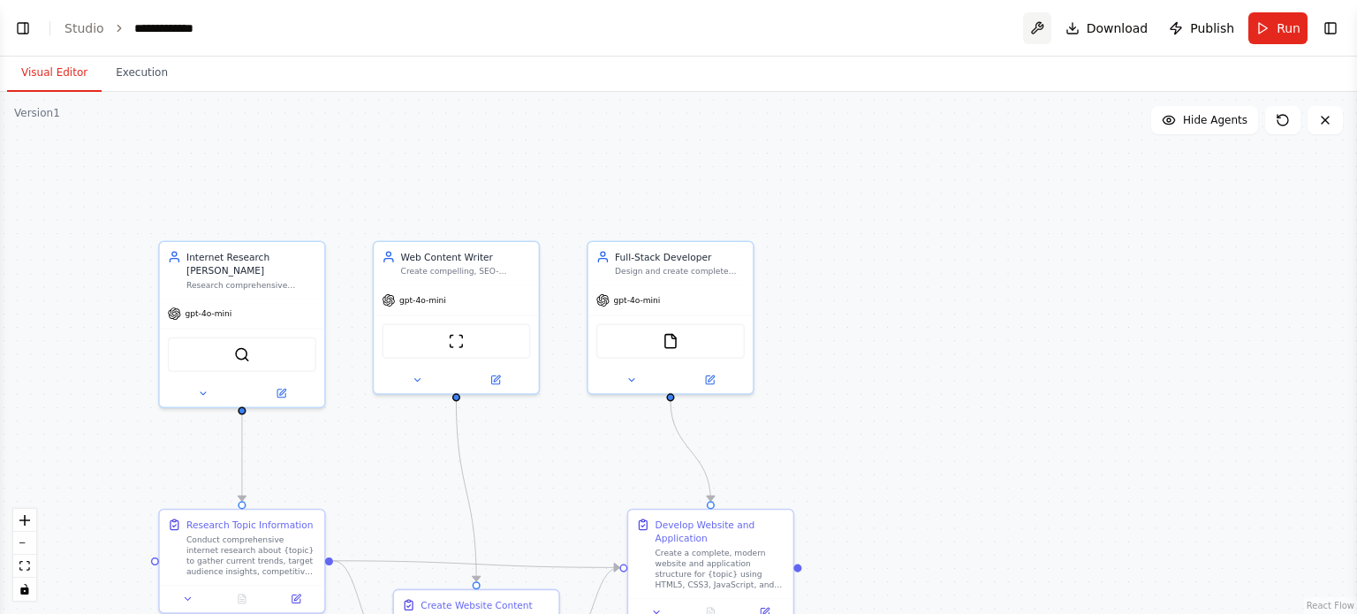
click at [1044, 28] on button at bounding box center [1037, 28] width 28 height 32
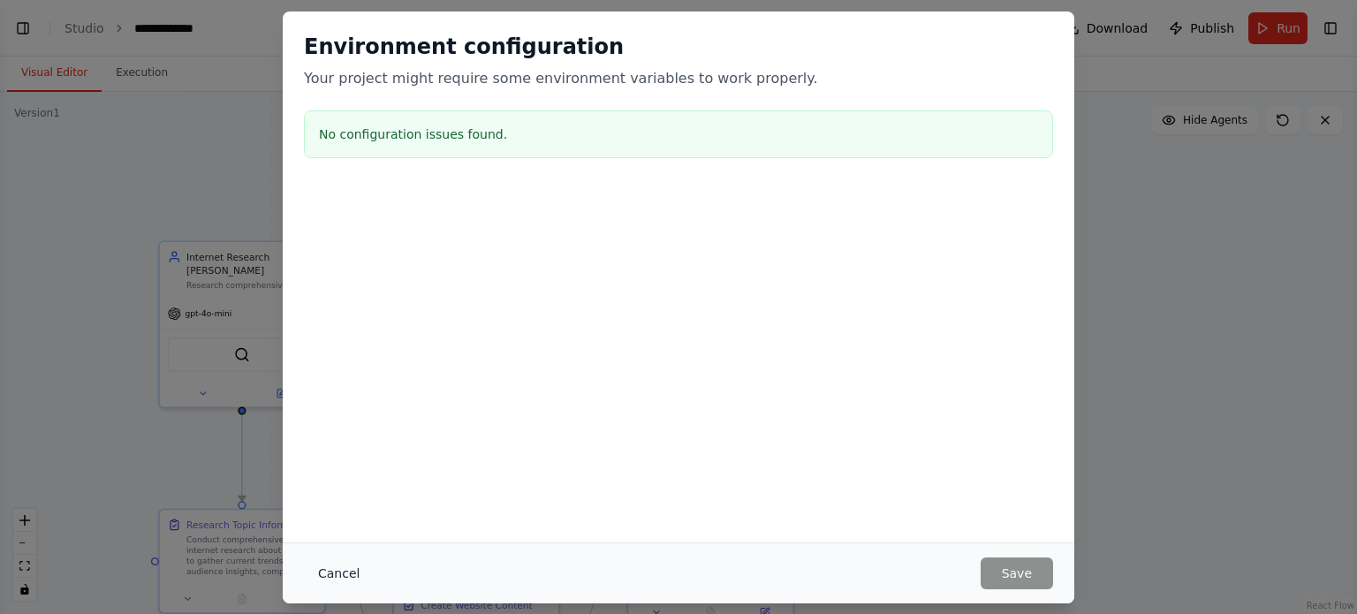
click at [334, 561] on button "Cancel" at bounding box center [339, 573] width 70 height 32
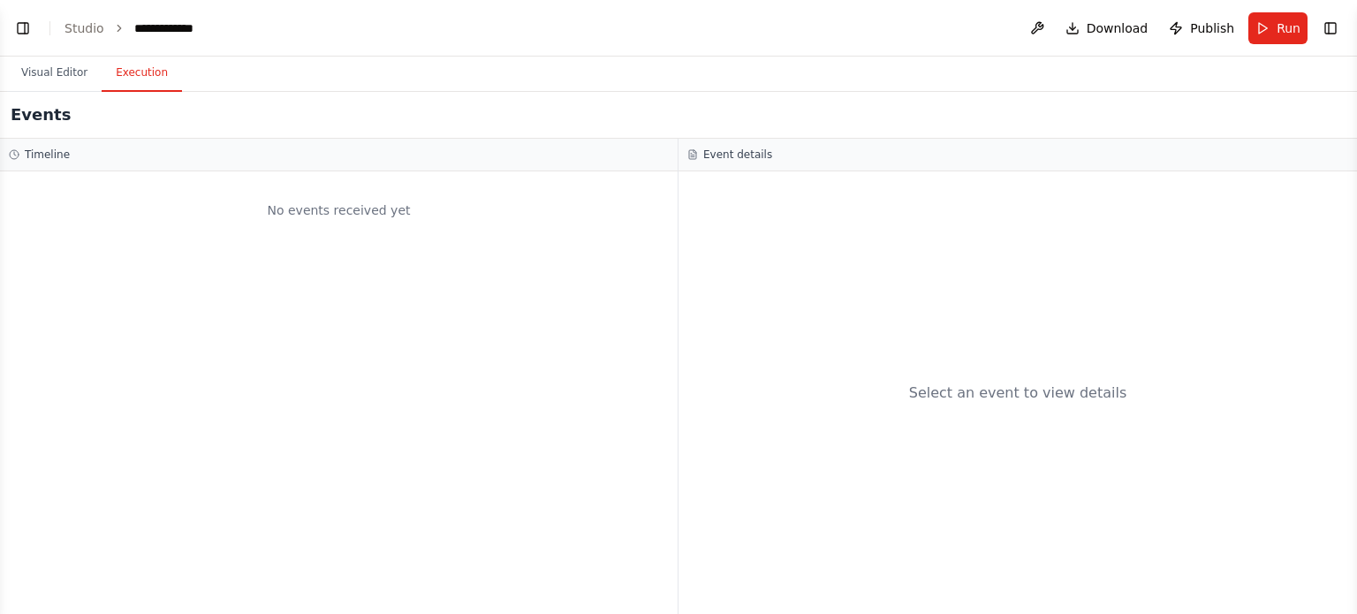
click at [148, 81] on button "Execution" at bounding box center [142, 73] width 80 height 37
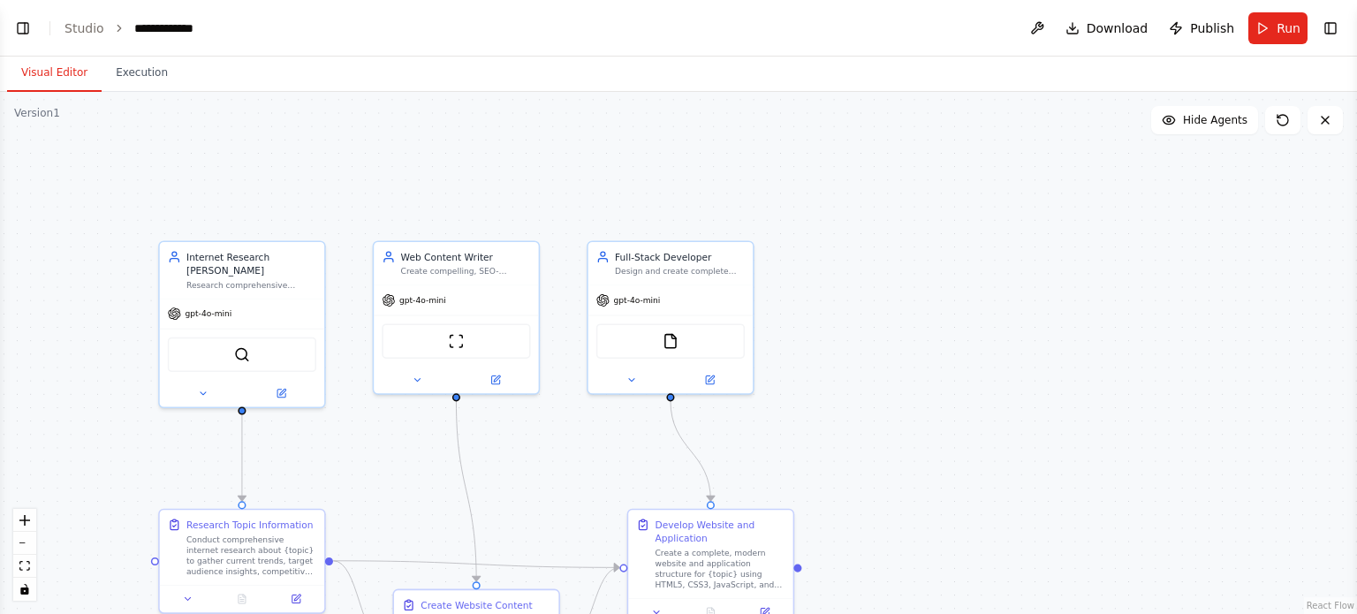
click at [57, 73] on button "Visual Editor" at bounding box center [54, 73] width 94 height 37
click at [1123, 28] on span "Download" at bounding box center [1117, 28] width 62 height 18
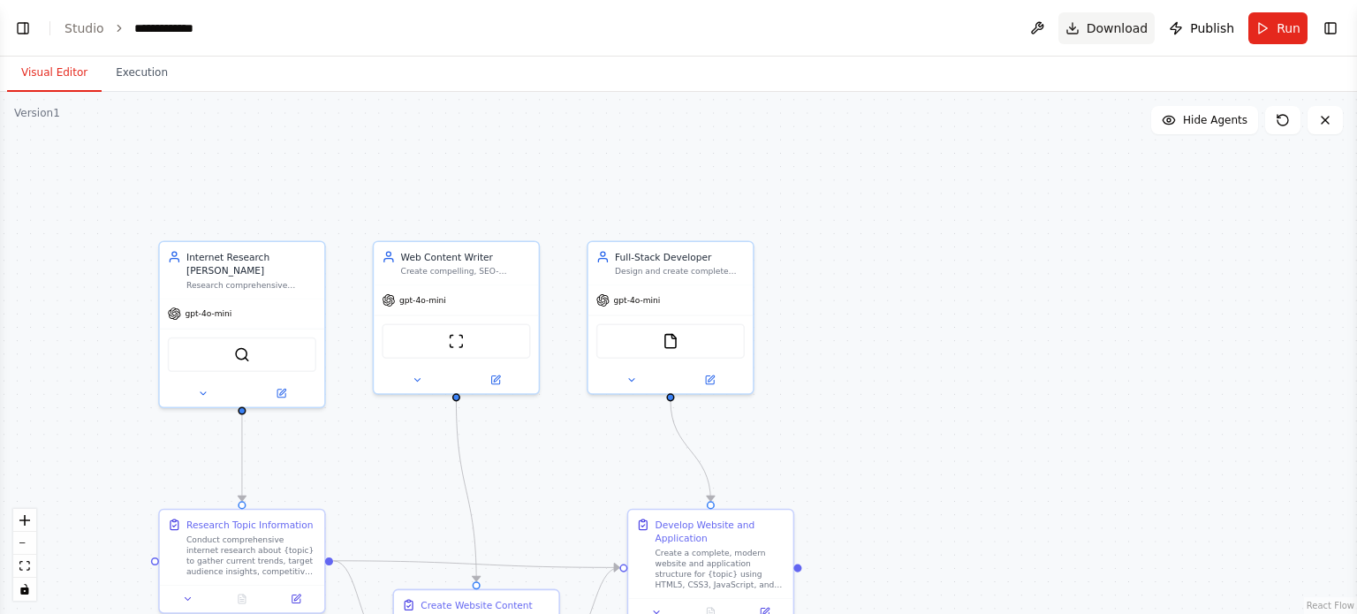
click at [1123, 26] on span "Download" at bounding box center [1117, 28] width 62 height 18
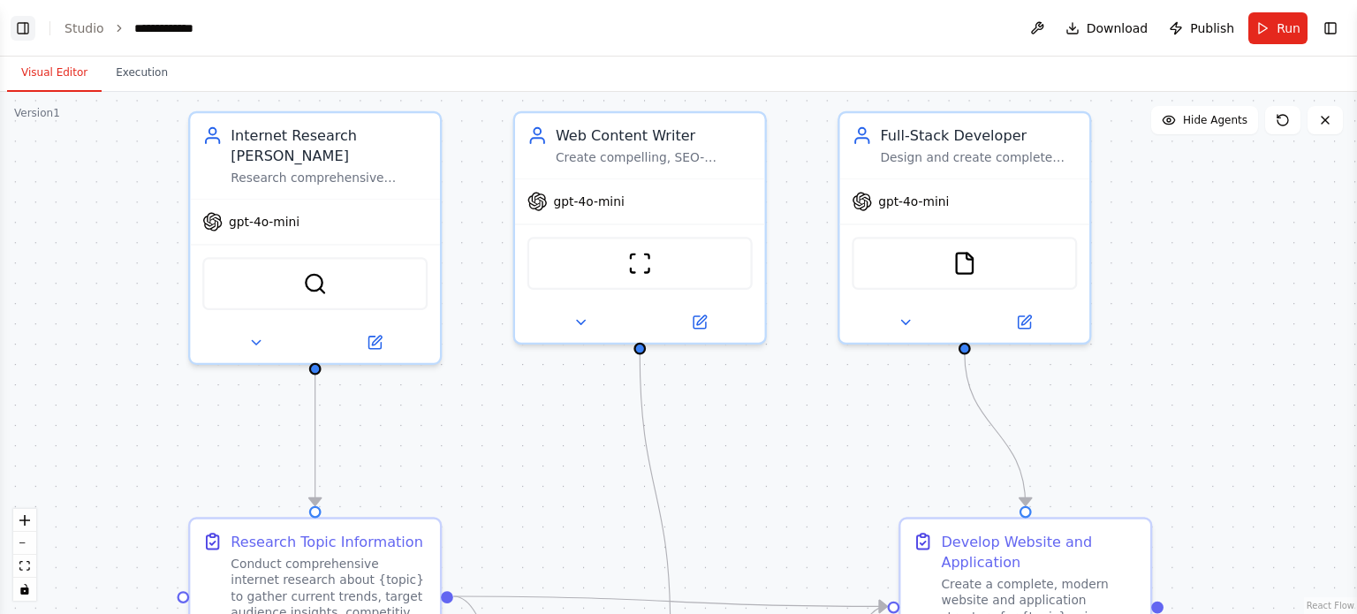
click at [21, 26] on button "Toggle Left Sidebar" at bounding box center [23, 28] width 25 height 25
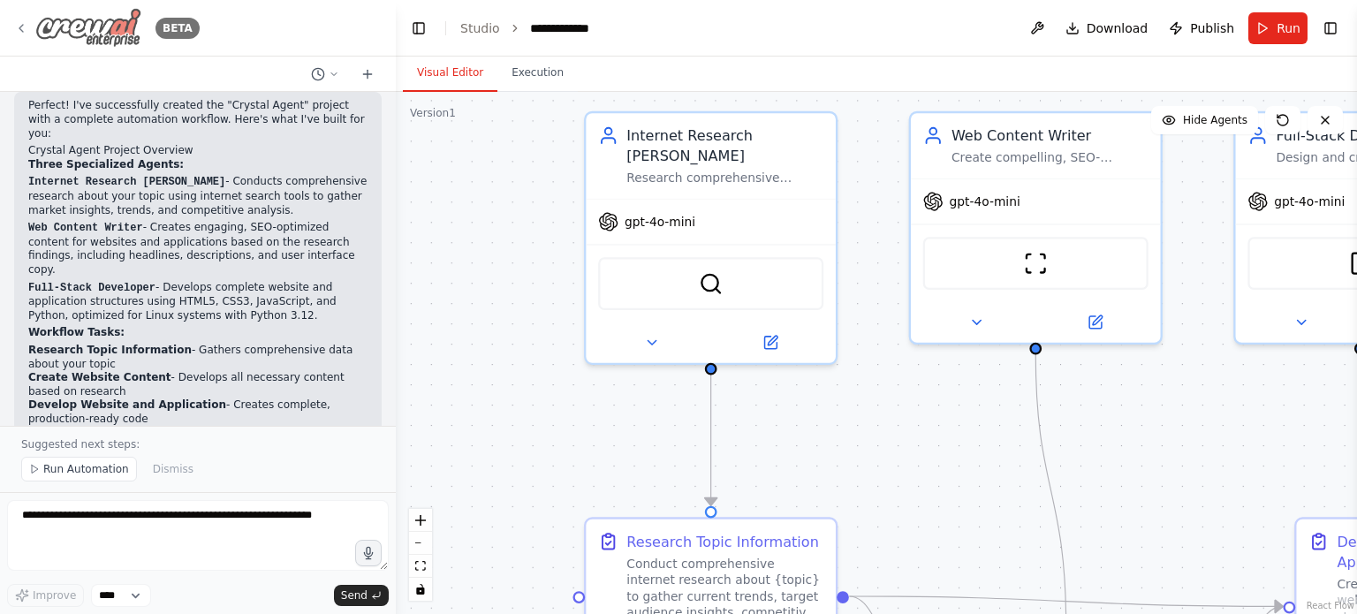
click at [23, 21] on icon at bounding box center [21, 28] width 14 height 14
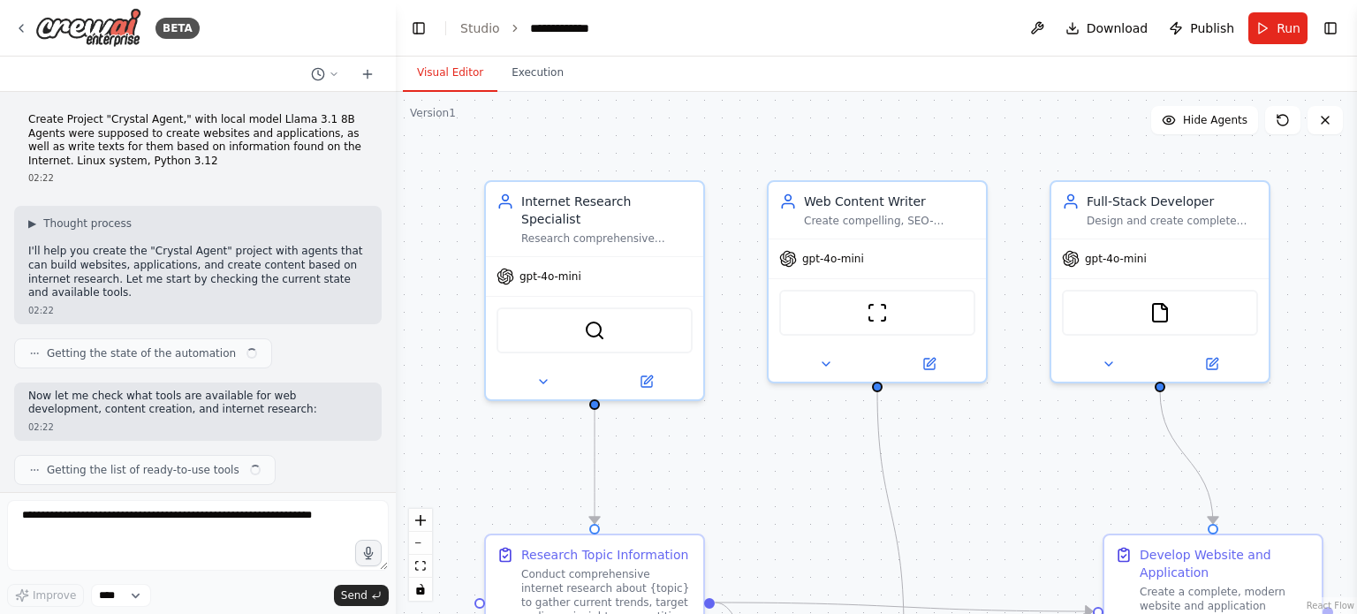
scroll to position [1770, 0]
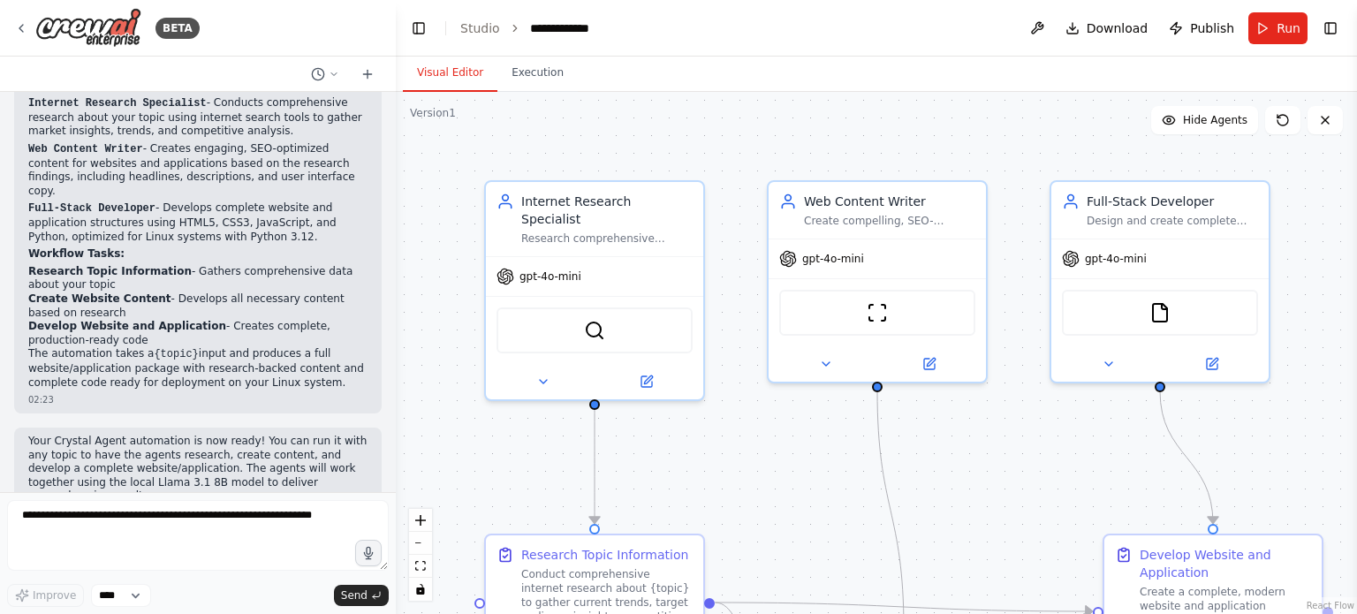
click at [722, 36] on header "**********" at bounding box center [876, 28] width 961 height 57
click at [1089, 36] on button "Download" at bounding box center [1106, 28] width 97 height 32
